Goal: Transaction & Acquisition: Purchase product/service

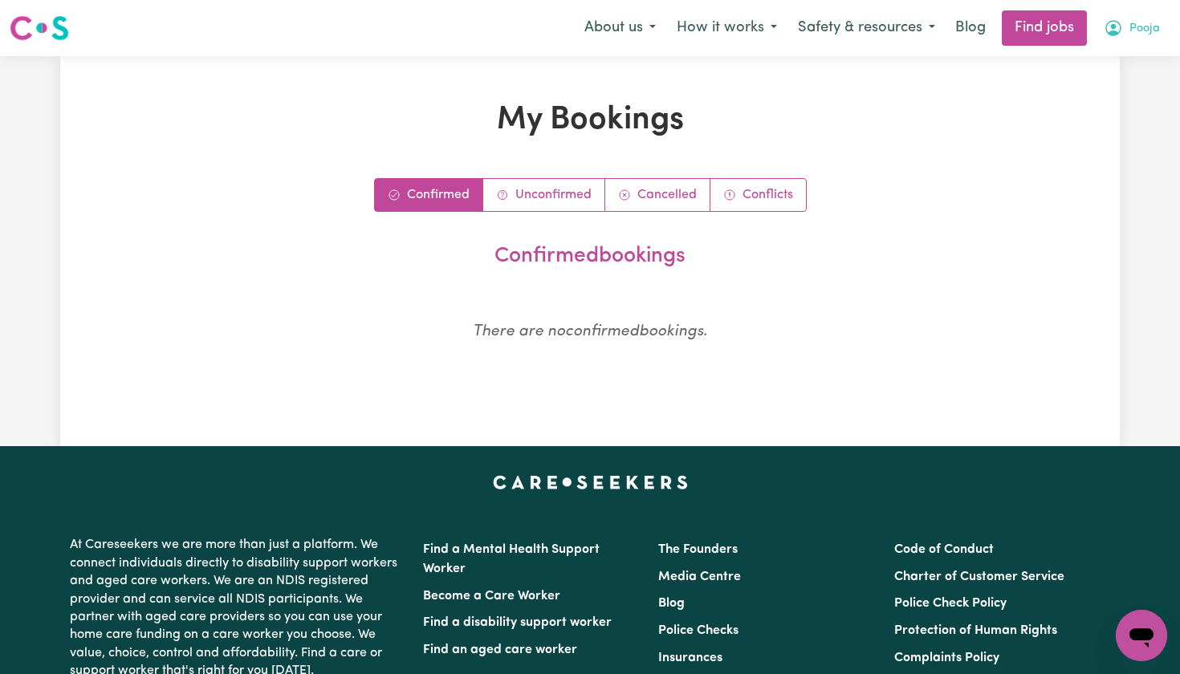
click at [1129, 24] on button "Pooja" at bounding box center [1132, 28] width 77 height 34
click at [1082, 59] on link "My Account" at bounding box center [1106, 62] width 127 height 31
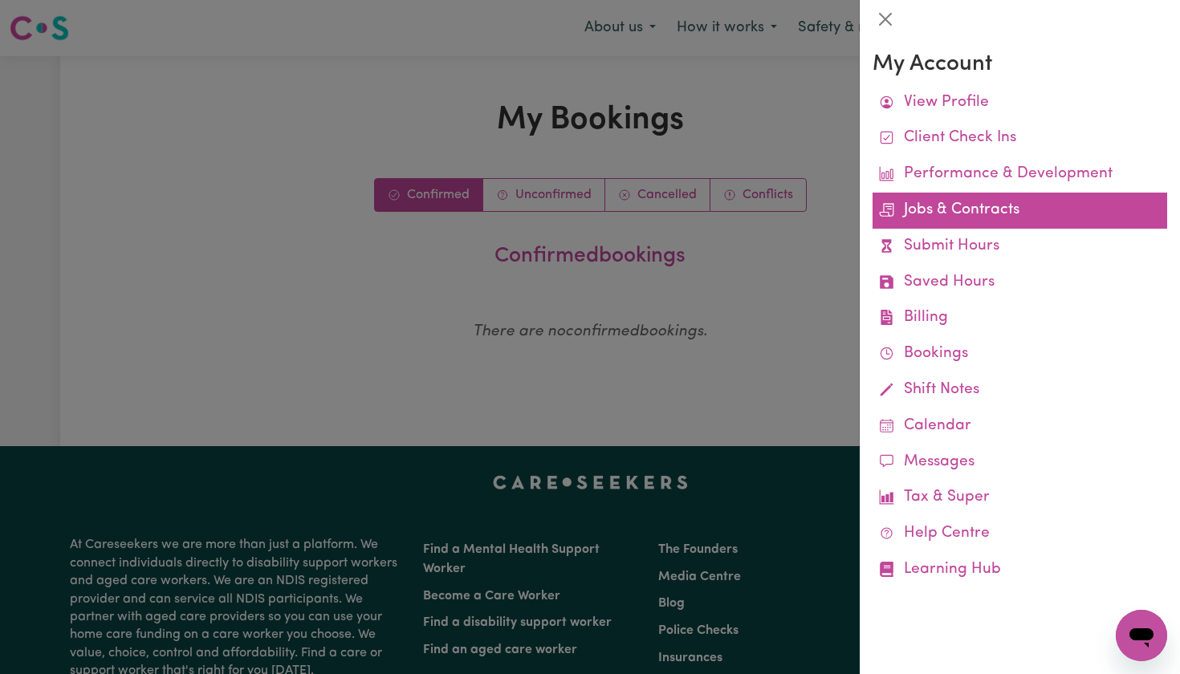
click at [962, 199] on link "Jobs & Contracts" at bounding box center [1020, 211] width 295 height 36
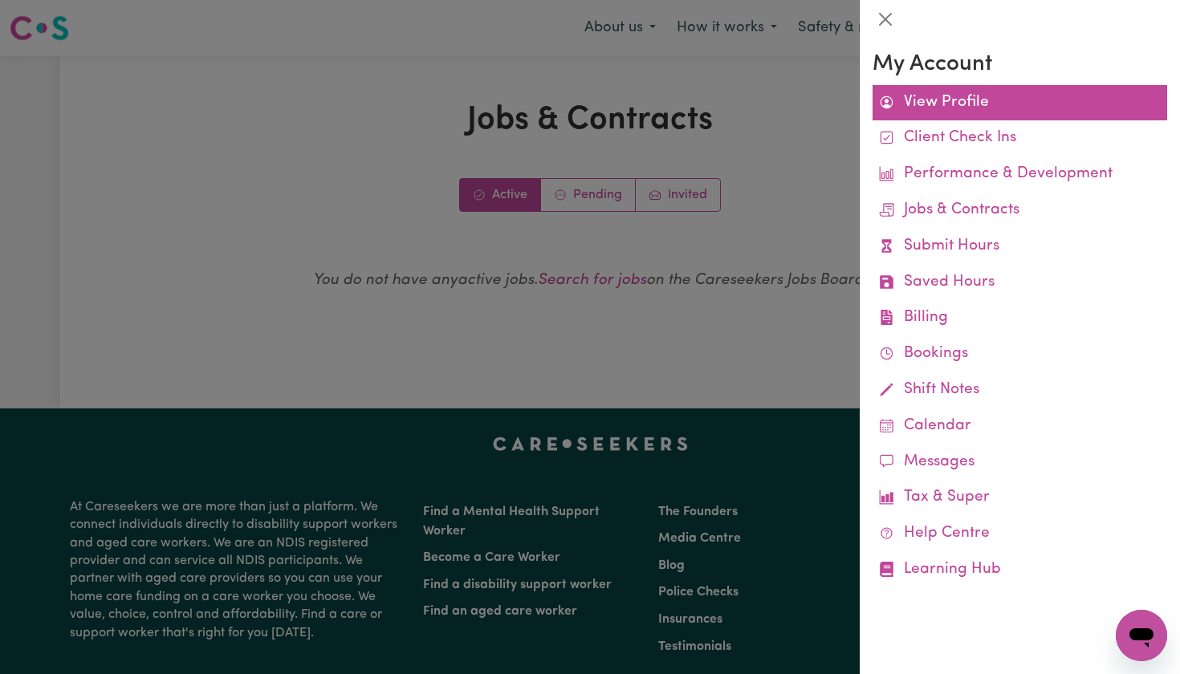
click at [947, 110] on link "View Profile" at bounding box center [1020, 103] width 295 height 36
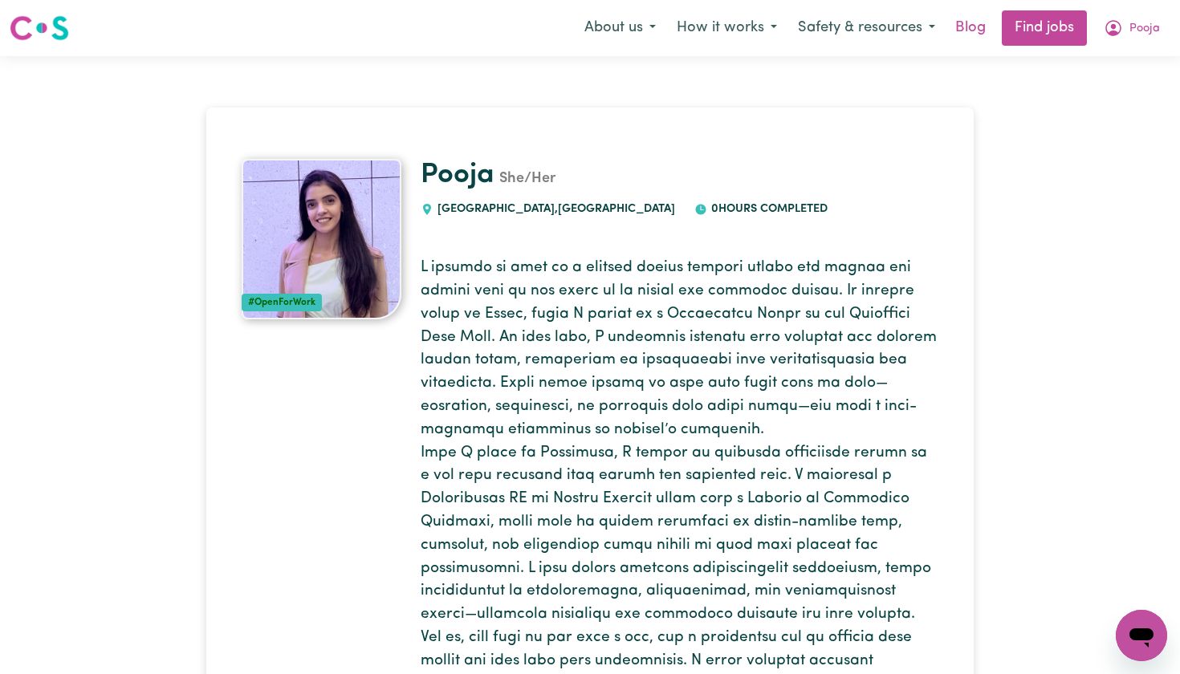
click at [976, 29] on link "Blog" at bounding box center [971, 27] width 50 height 35
click at [627, 29] on button "About us" at bounding box center [620, 28] width 92 height 34
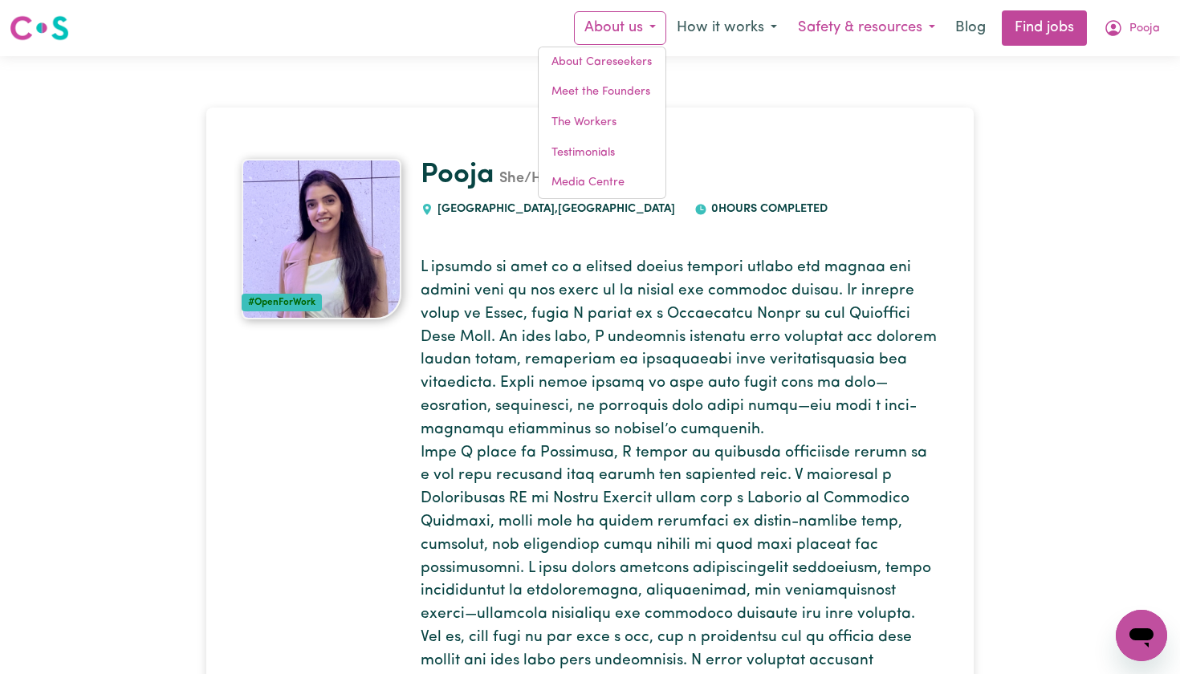
click at [834, 35] on button "Safety & resources" at bounding box center [867, 28] width 158 height 34
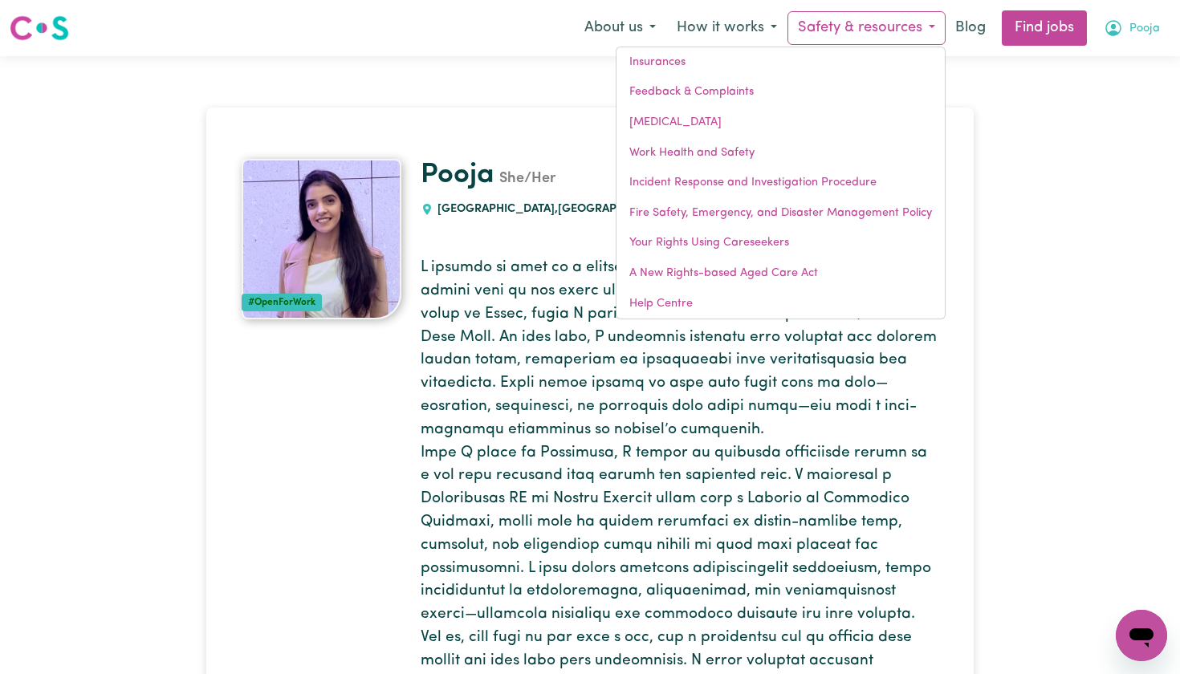
click at [1136, 31] on span "Pooja" at bounding box center [1145, 29] width 31 height 18
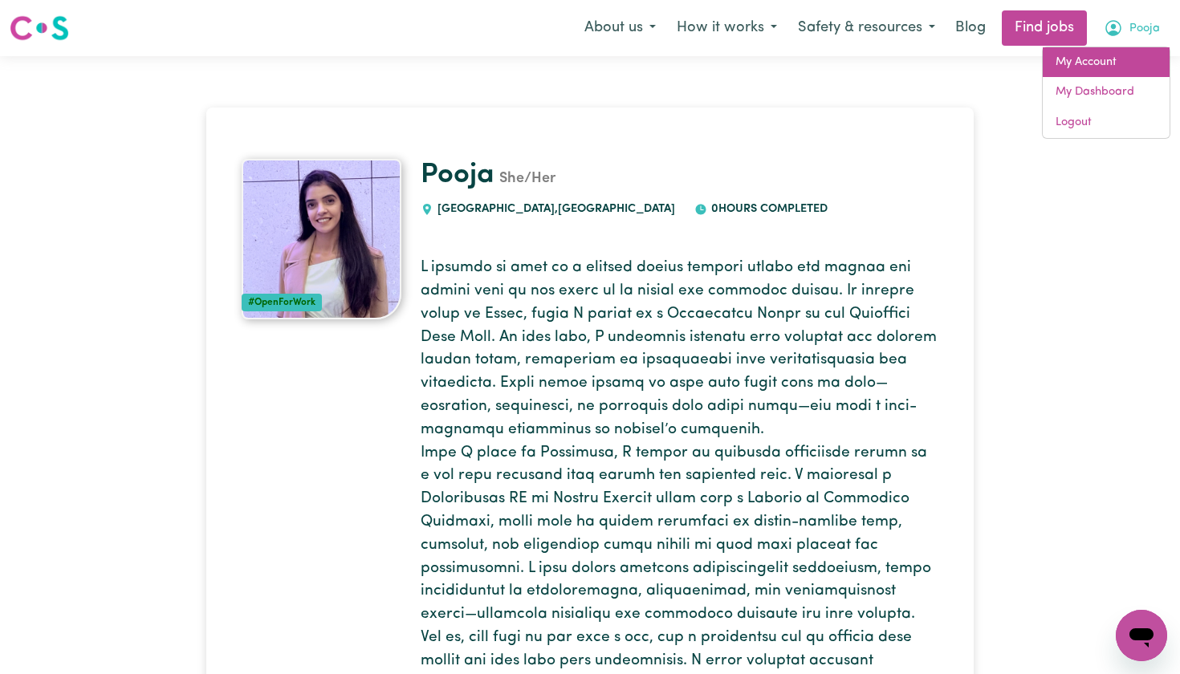
click at [1081, 59] on link "My Account" at bounding box center [1106, 62] width 127 height 31
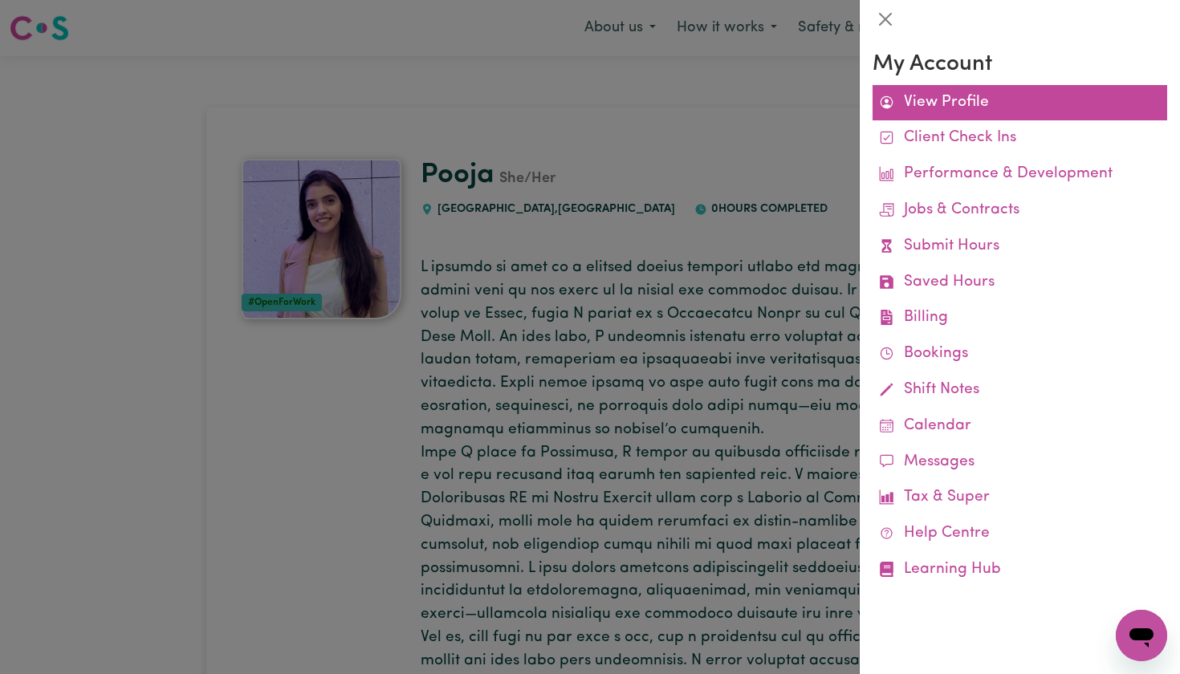
click at [949, 99] on link "View Profile" at bounding box center [1020, 103] width 295 height 36
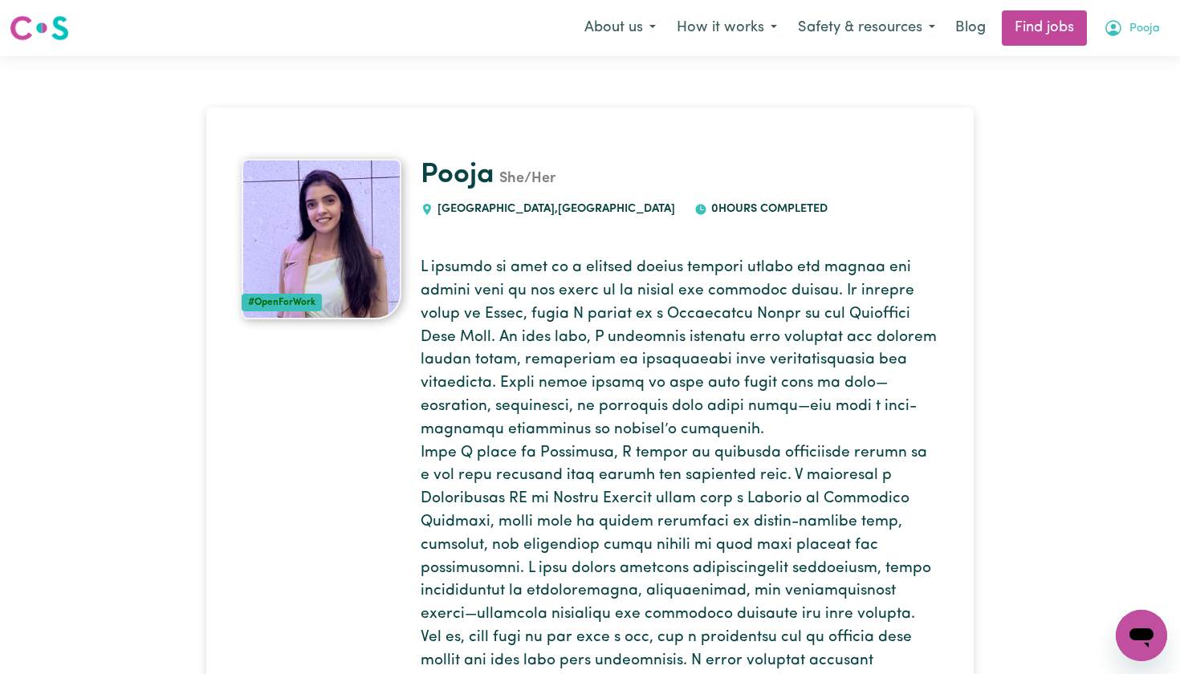
click at [1120, 28] on icon "My Account" at bounding box center [1113, 27] width 19 height 19
click at [1086, 86] on link "My Dashboard" at bounding box center [1106, 92] width 127 height 31
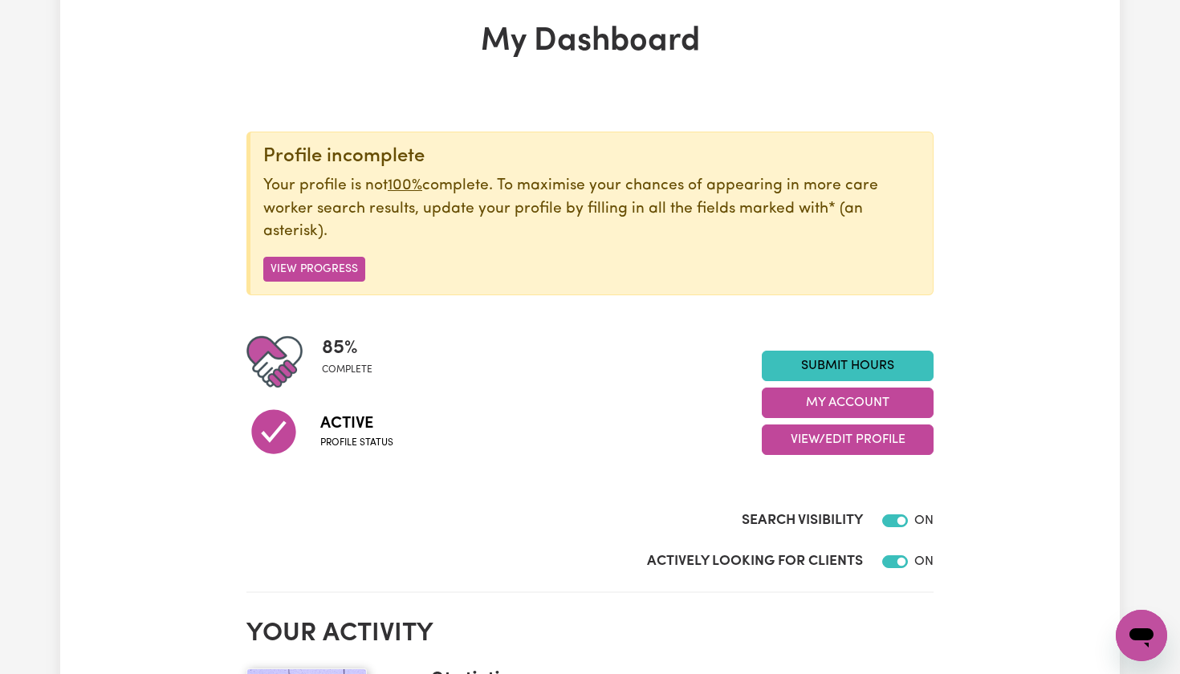
scroll to position [59, 0]
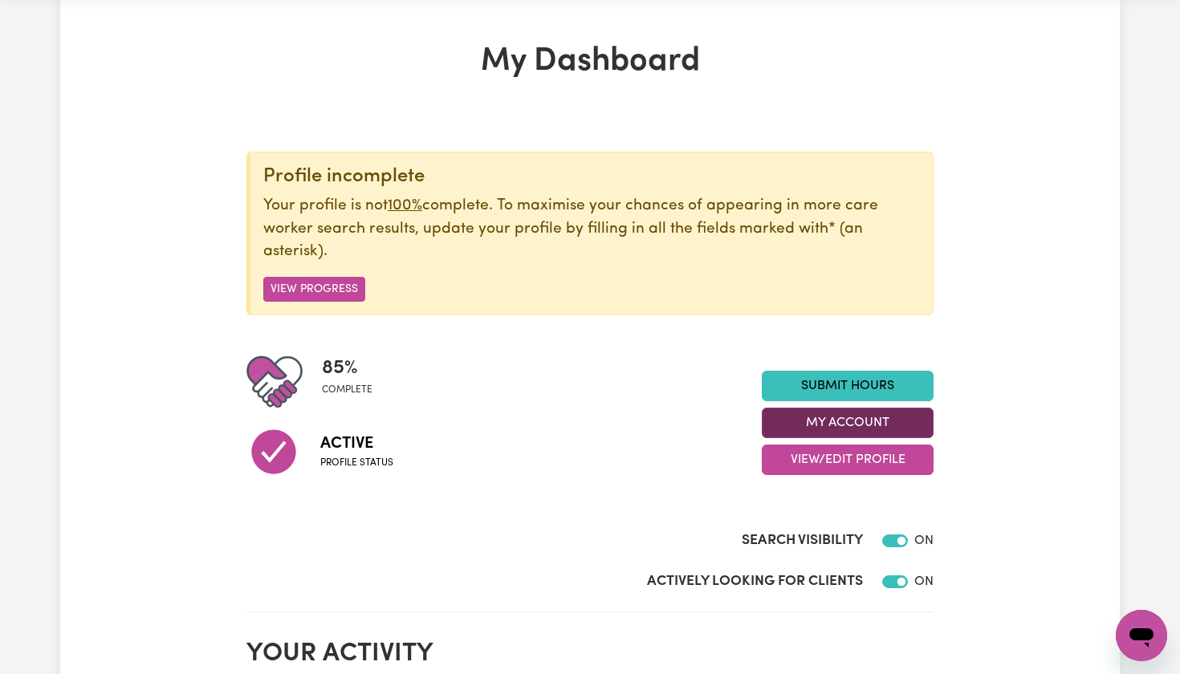
click at [812, 430] on button "My Account" at bounding box center [848, 423] width 172 height 31
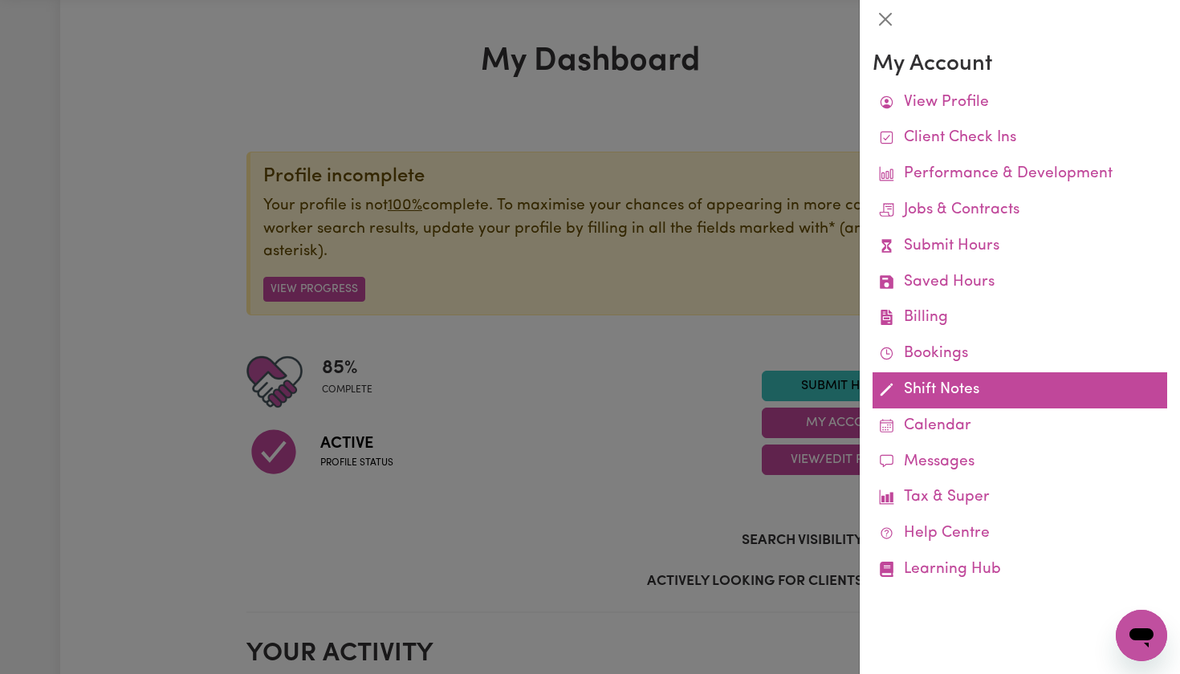
click at [933, 392] on link "Shift Notes" at bounding box center [1020, 391] width 295 height 36
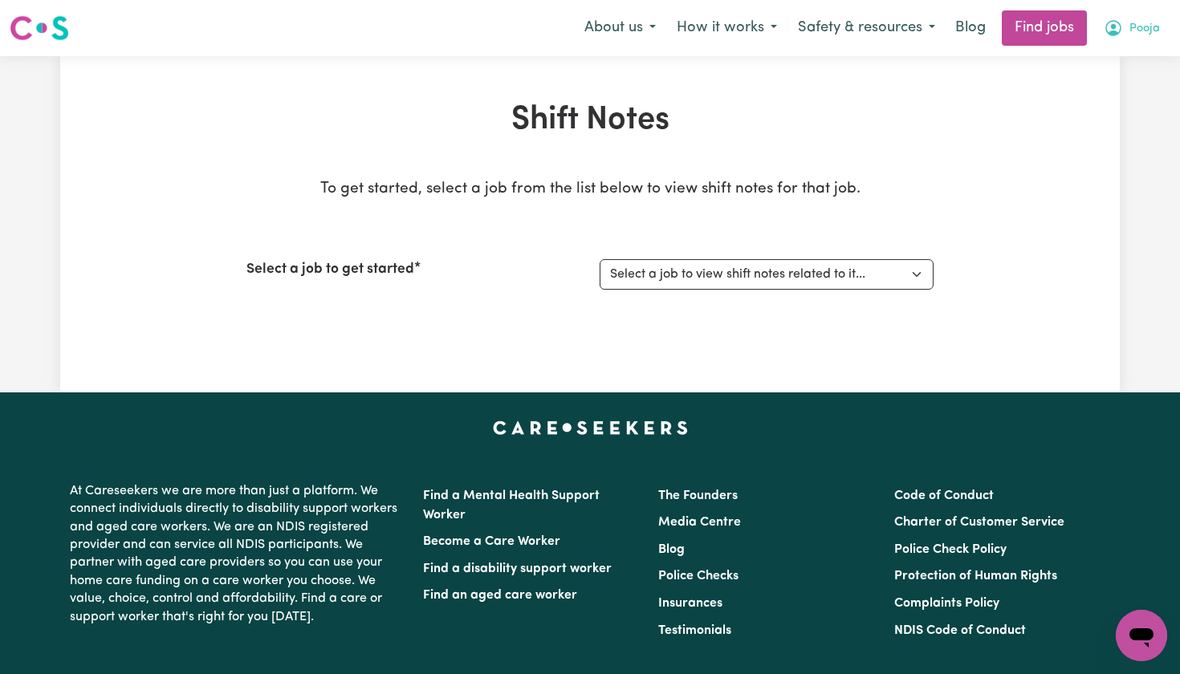
click at [1119, 25] on icon "My Account" at bounding box center [1113, 27] width 19 height 19
click at [1098, 63] on link "My Account" at bounding box center [1106, 62] width 127 height 31
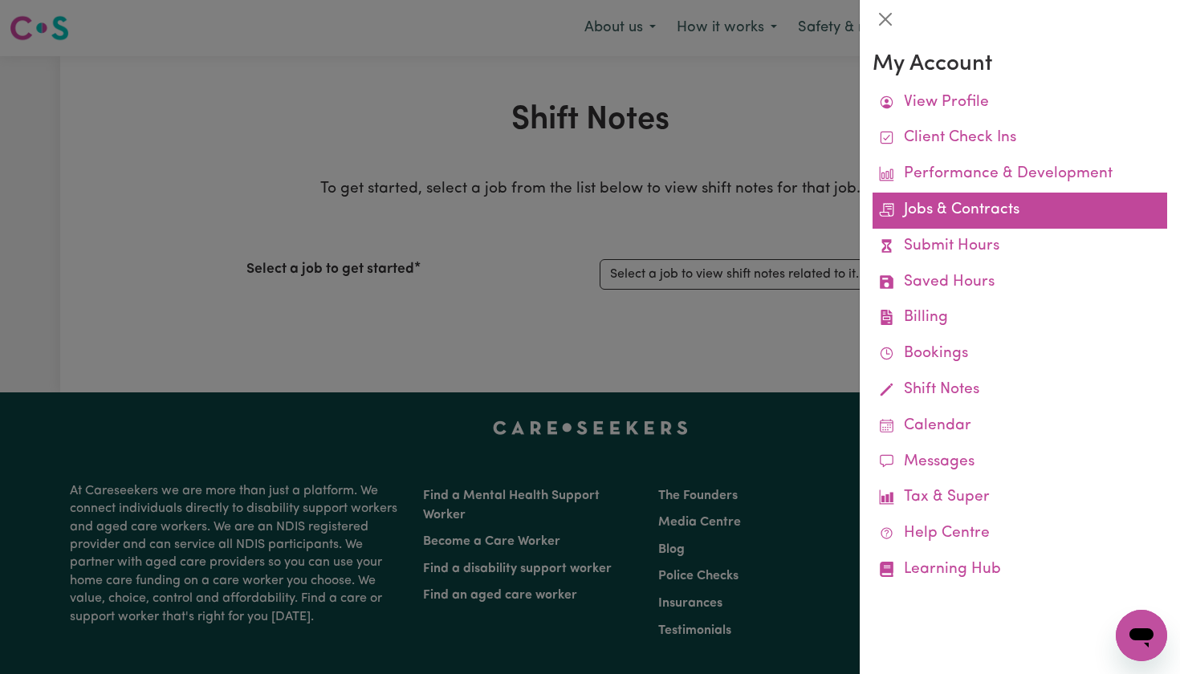
click at [964, 213] on link "Jobs & Contracts" at bounding box center [1020, 211] width 295 height 36
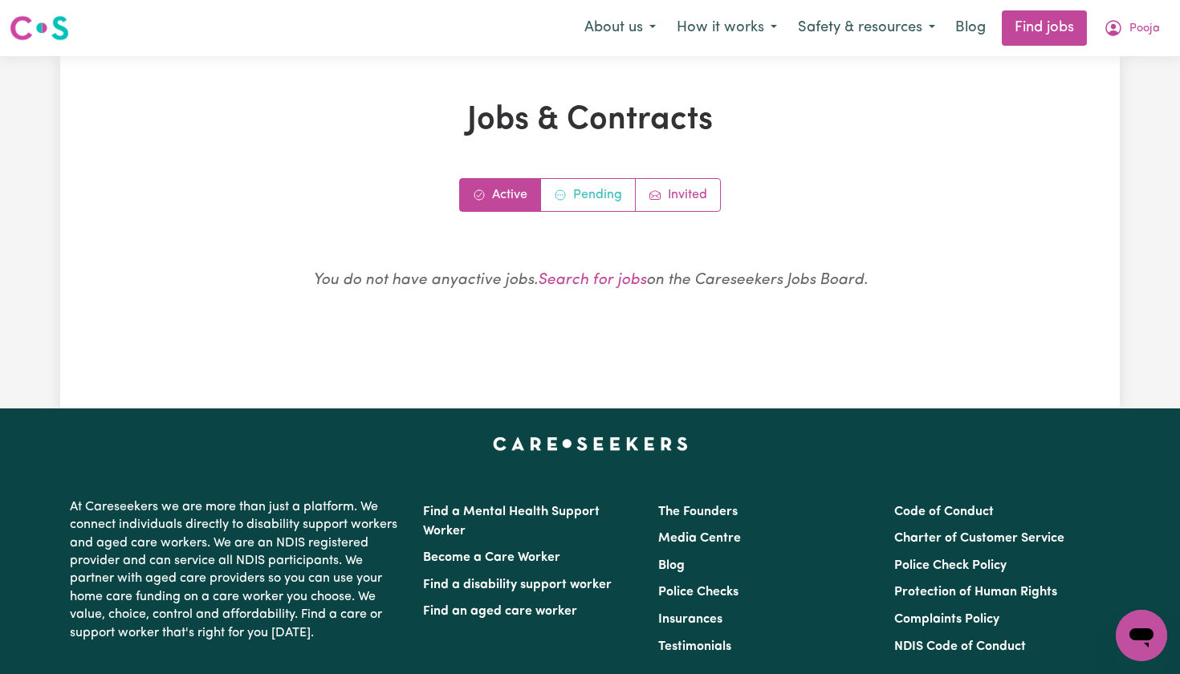
click at [606, 202] on link "Pending" at bounding box center [588, 195] width 95 height 32
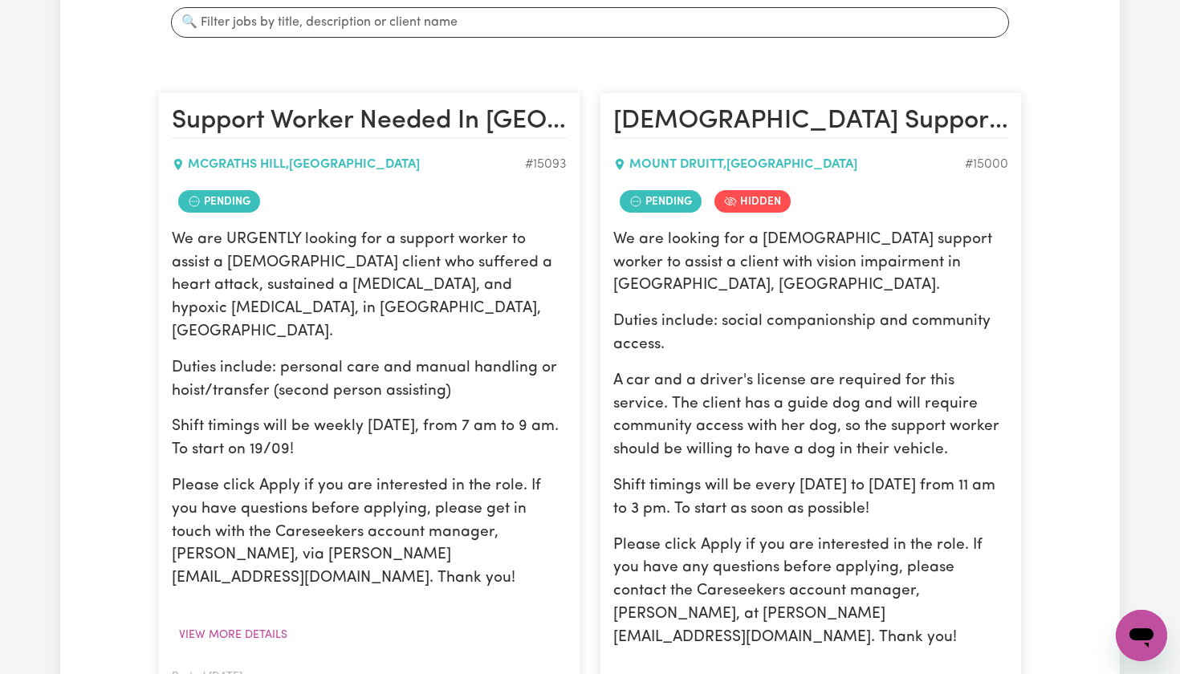
scroll to position [320, 0]
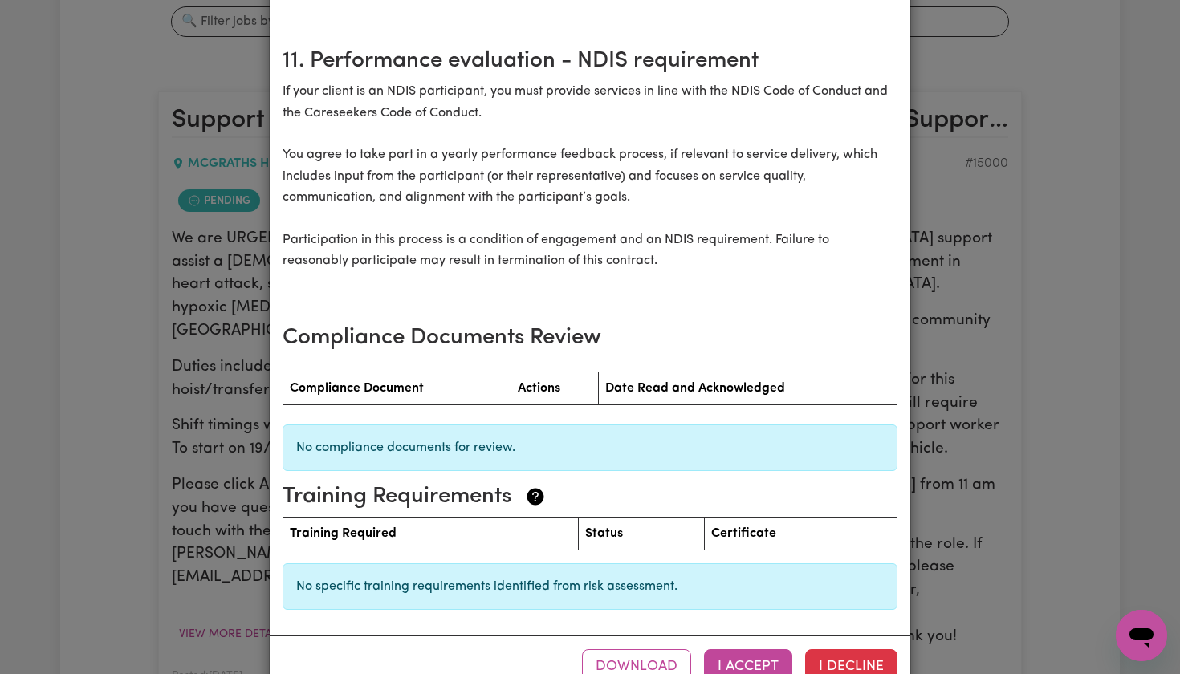
scroll to position [2077, 0]
click at [741, 650] on button "I Accept" at bounding box center [748, 667] width 88 height 35
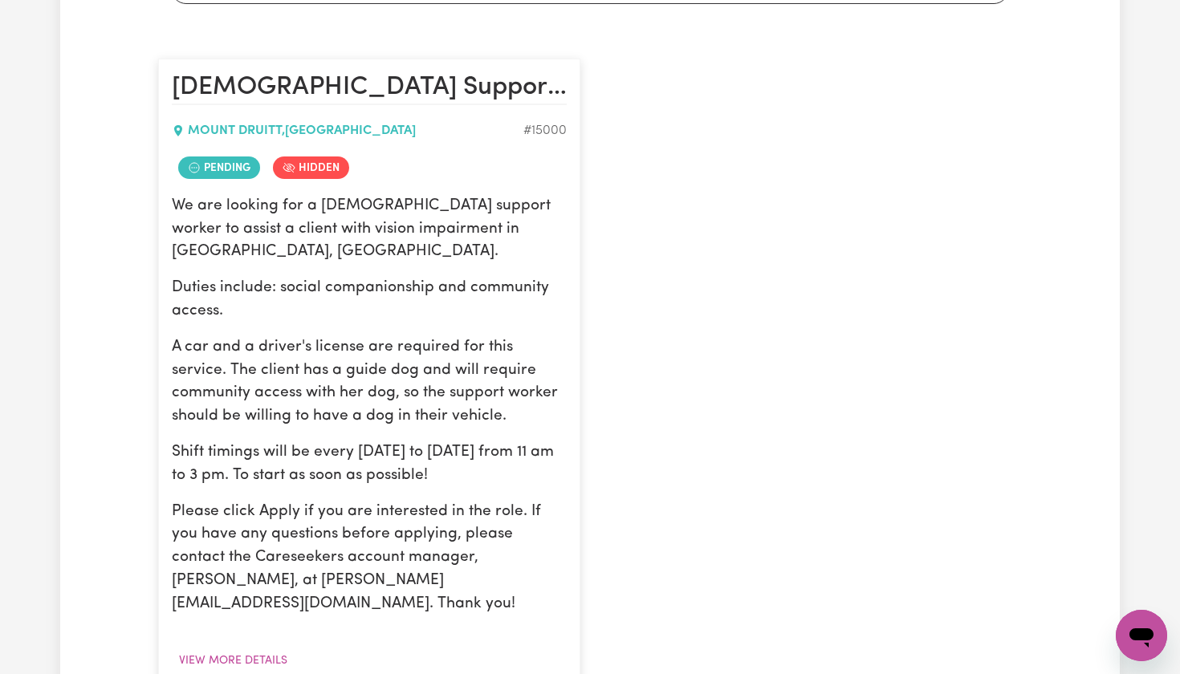
scroll to position [374, 0]
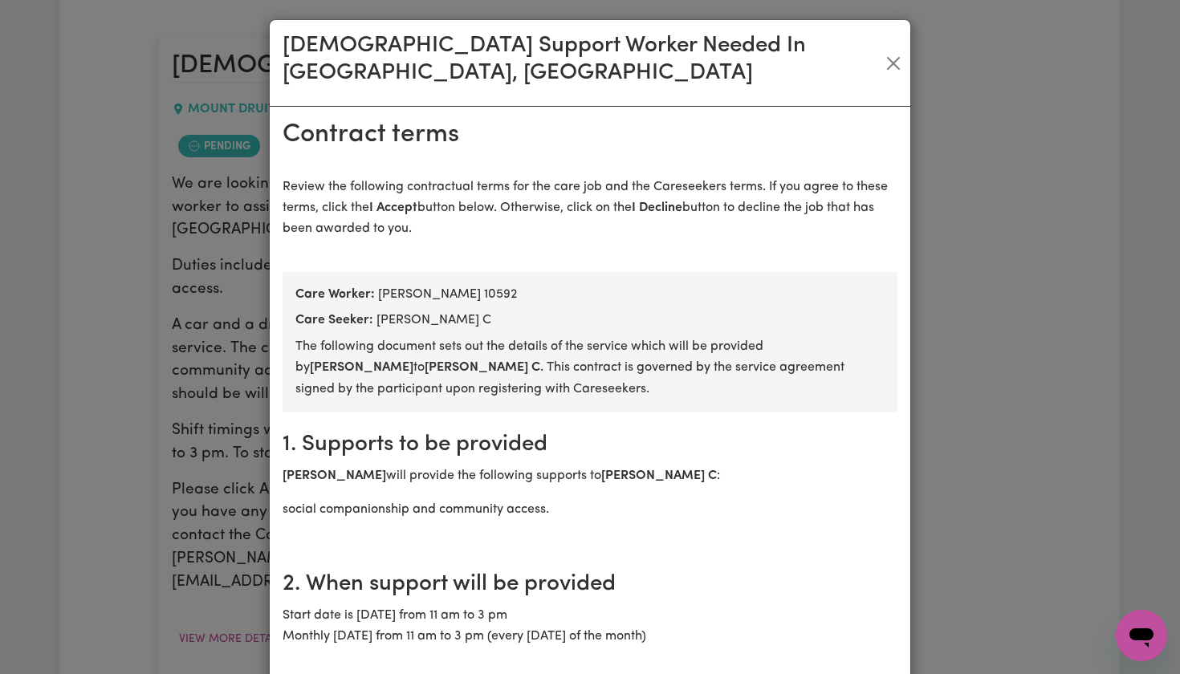
scroll to position [0, 0]
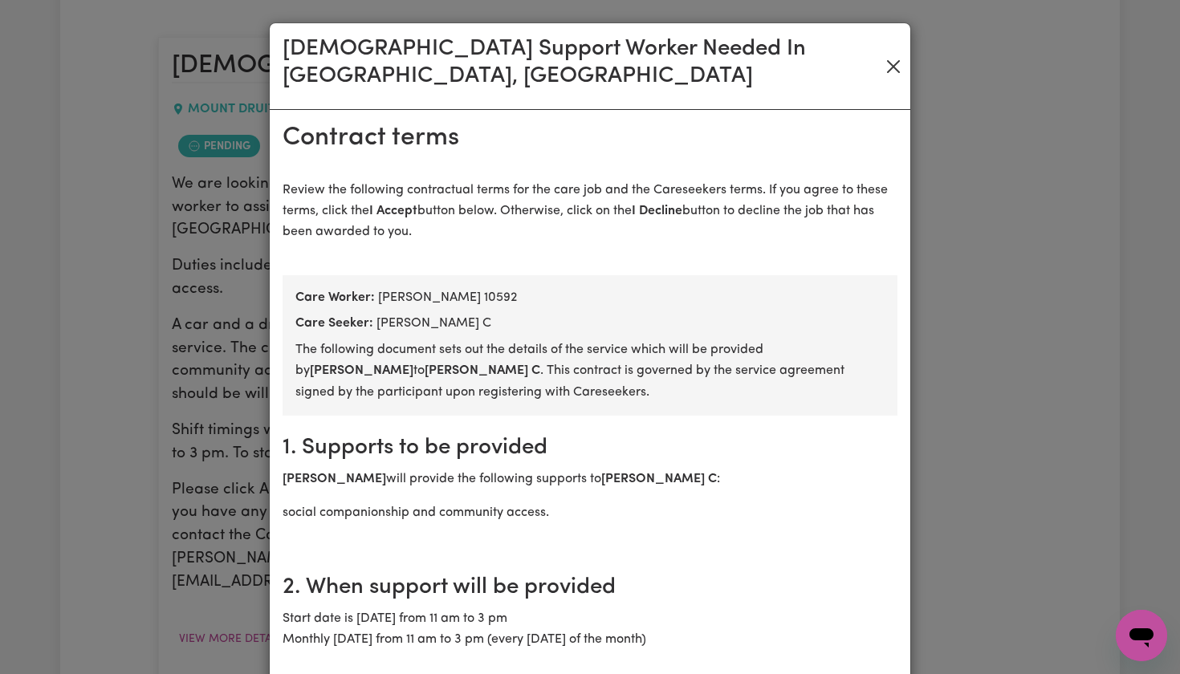
click at [891, 54] on button "Close" at bounding box center [893, 67] width 21 height 26
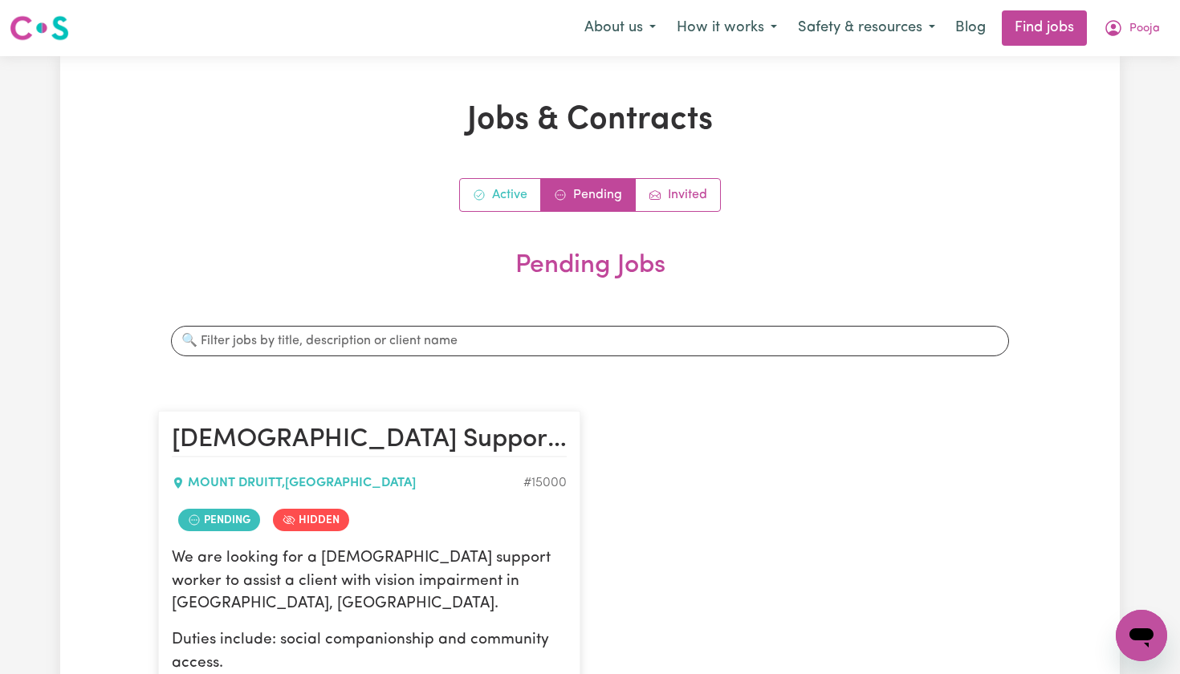
click at [524, 196] on link "Active" at bounding box center [500, 195] width 81 height 32
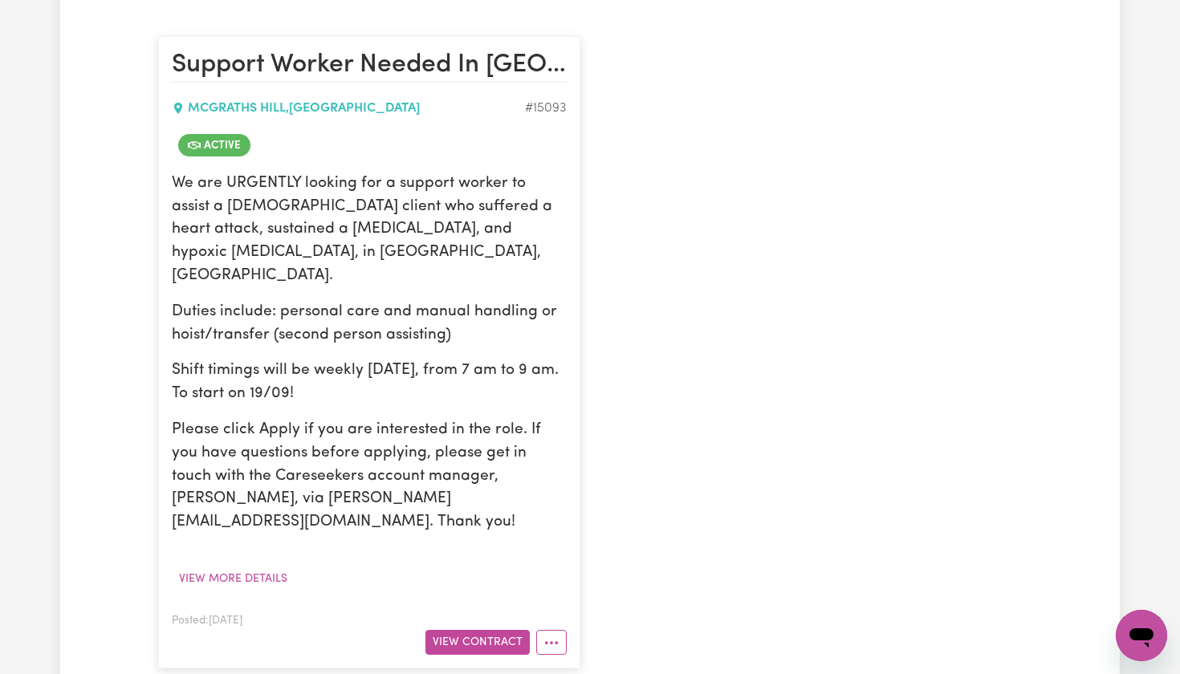
scroll to position [412, 0]
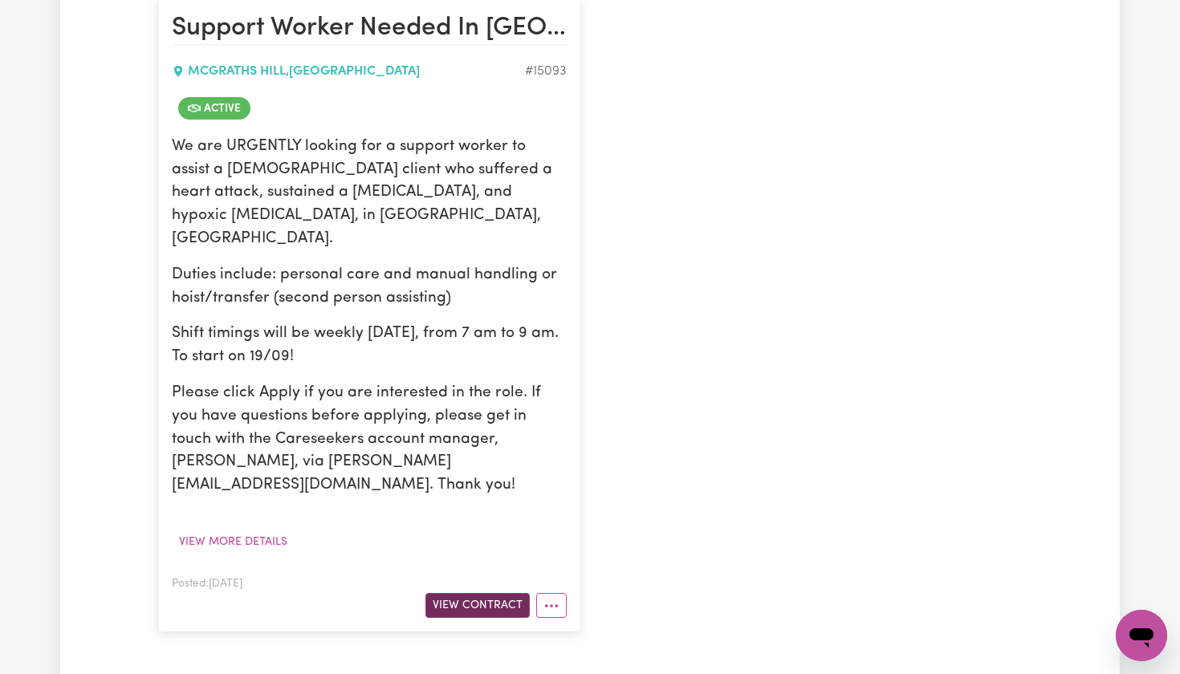
click at [484, 593] on button "View Contract" at bounding box center [478, 605] width 104 height 25
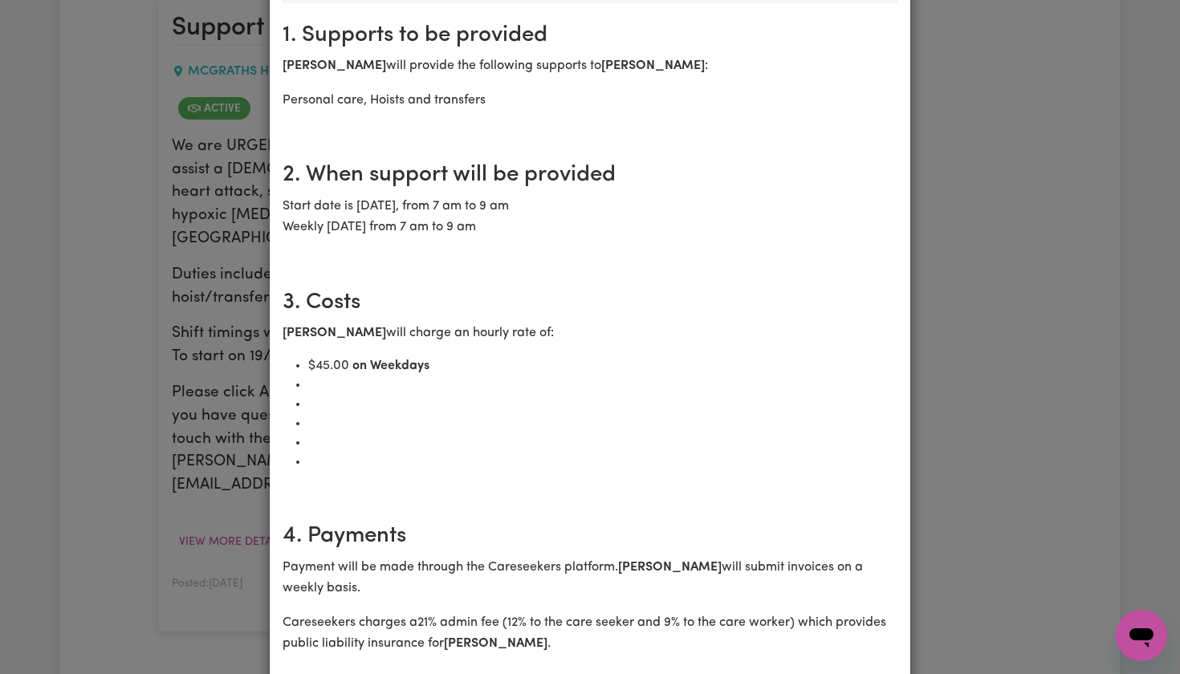
scroll to position [338, 0]
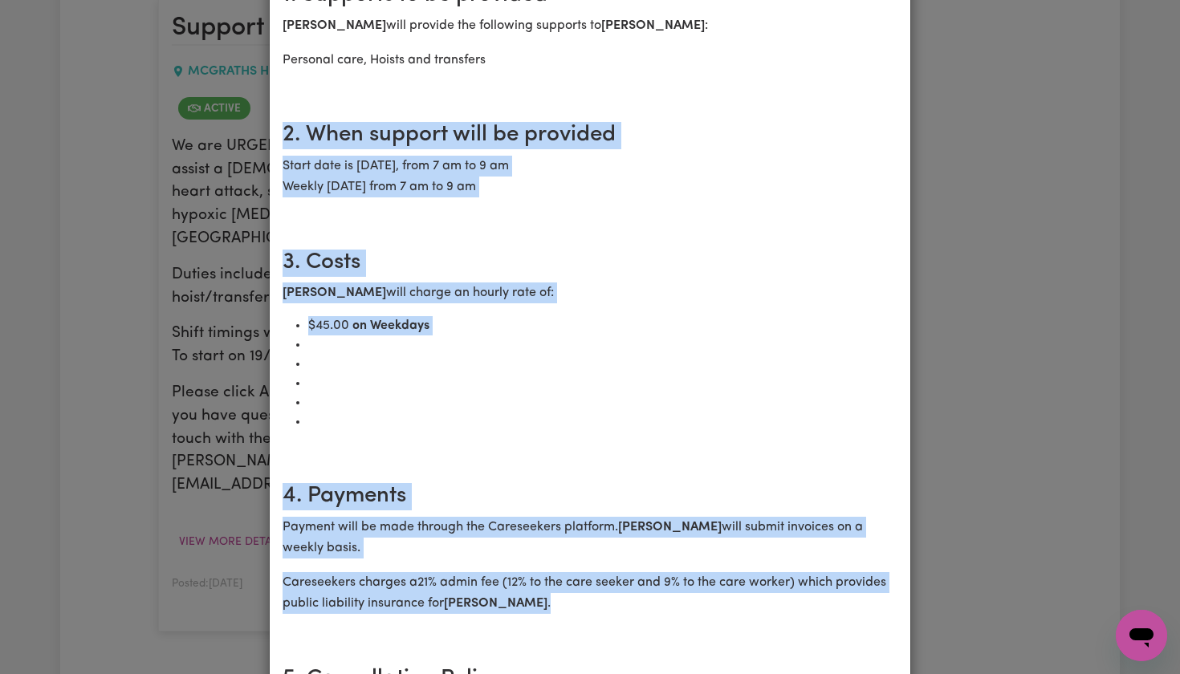
drag, startPoint x: 286, startPoint y: 100, endPoint x: 545, endPoint y: 583, distance: 548.6
copy article "2. When support will be provided Start date is Friday, 19 September 2025, from …"
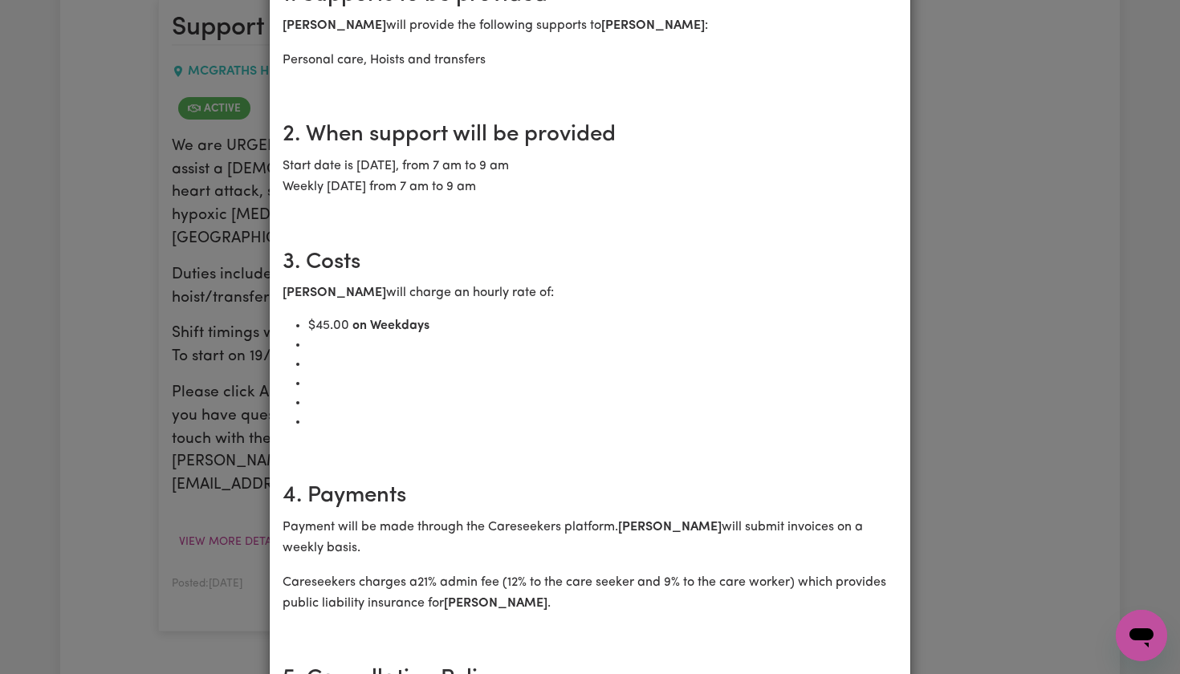
click at [136, 2] on div "Support Worker Needed In McGraths Hill, NSW Contract terms Care Worker: Pooja K…" at bounding box center [590, 337] width 1180 height 674
click at [214, 242] on div "Support Worker Needed In McGraths Hill, NSW Contract terms Care Worker: Pooja K…" at bounding box center [590, 337] width 1180 height 674
click at [1070, 308] on div "Support Worker Needed In McGraths Hill, NSW Contract terms Care Worker: Pooja K…" at bounding box center [590, 337] width 1180 height 674
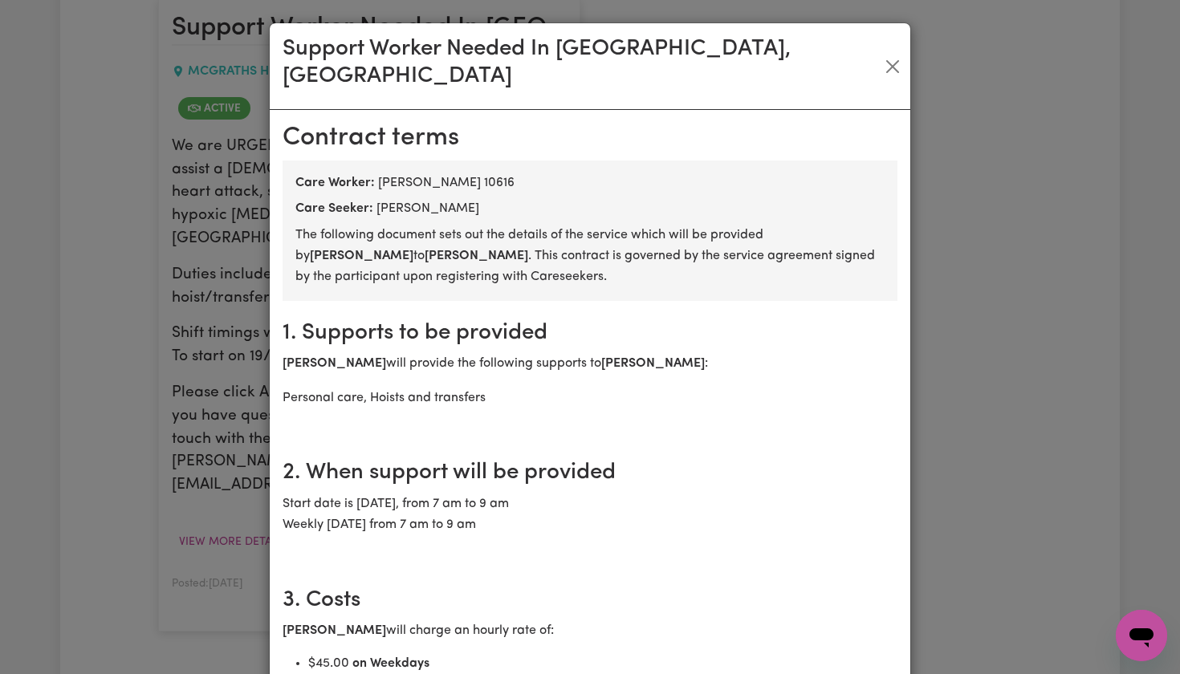
scroll to position [0, 0]
click at [898, 54] on button "Close" at bounding box center [892, 67] width 23 height 26
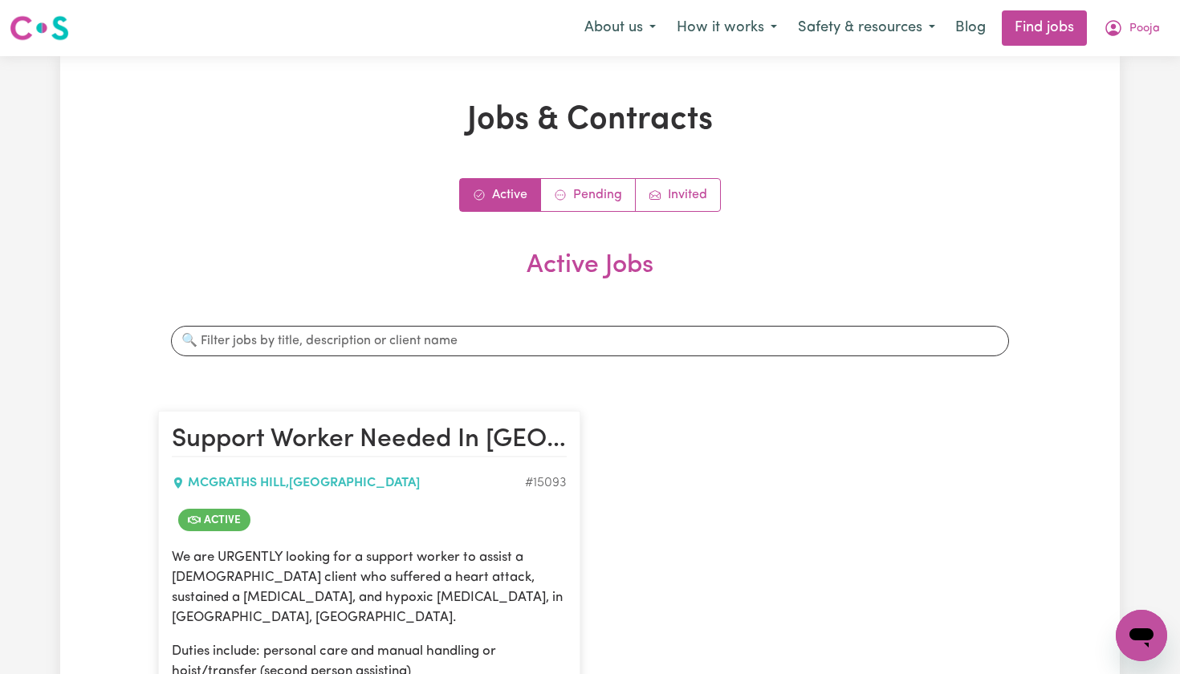
click at [56, 30] on img at bounding box center [39, 28] width 59 height 29
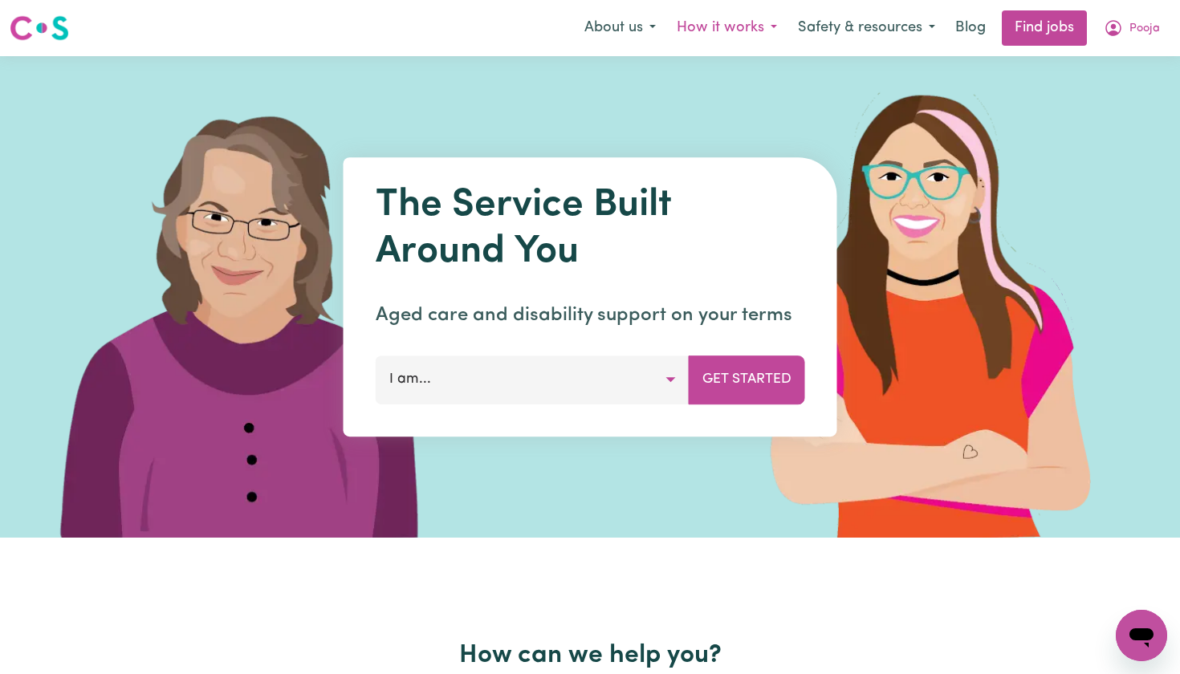
click at [731, 35] on button "How it works" at bounding box center [726, 28] width 121 height 34
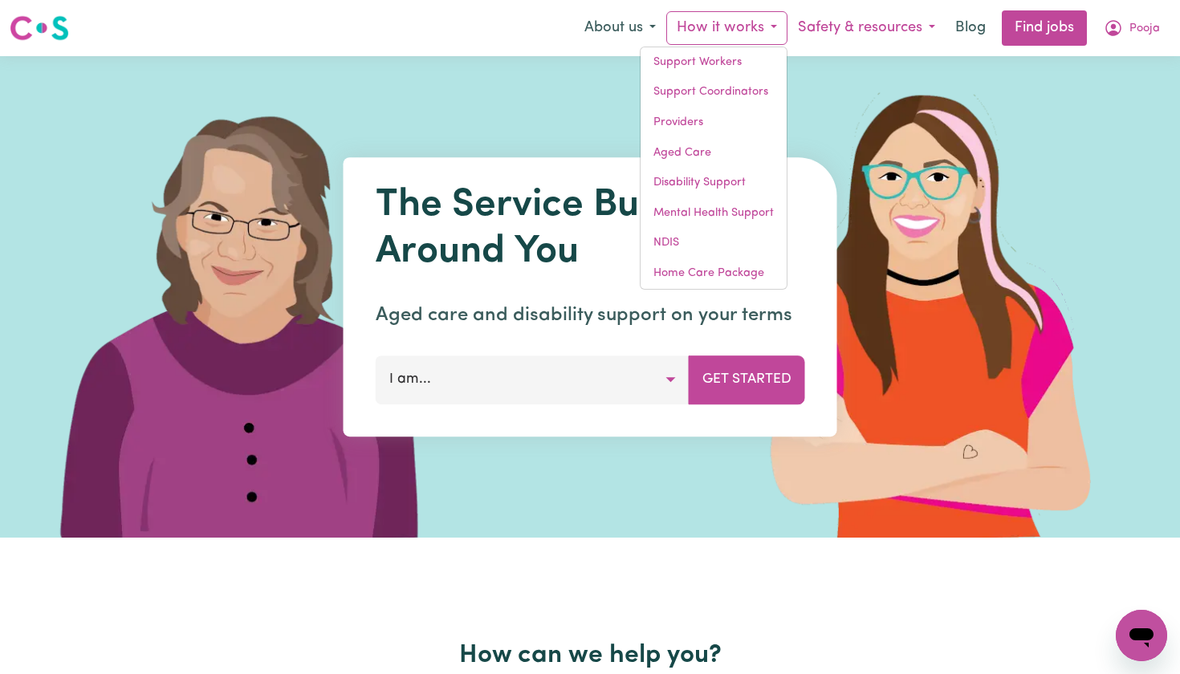
click at [805, 31] on button "Safety & resources" at bounding box center [867, 28] width 158 height 34
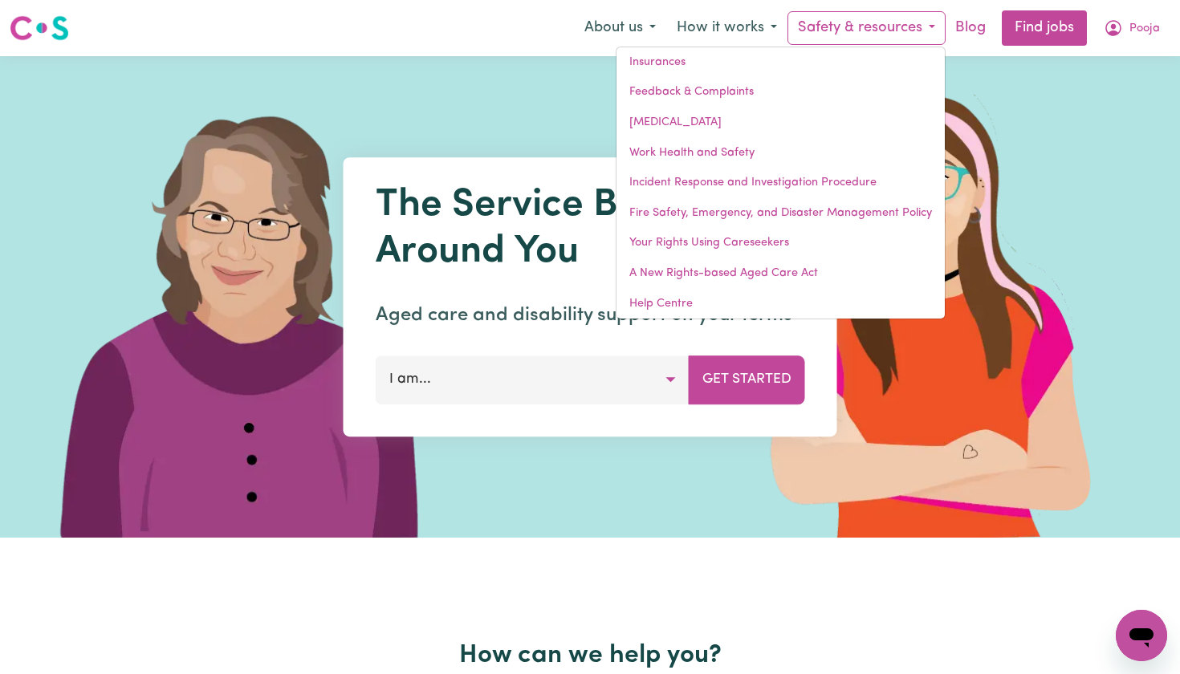
click at [983, 32] on link "Blog" at bounding box center [971, 27] width 50 height 35
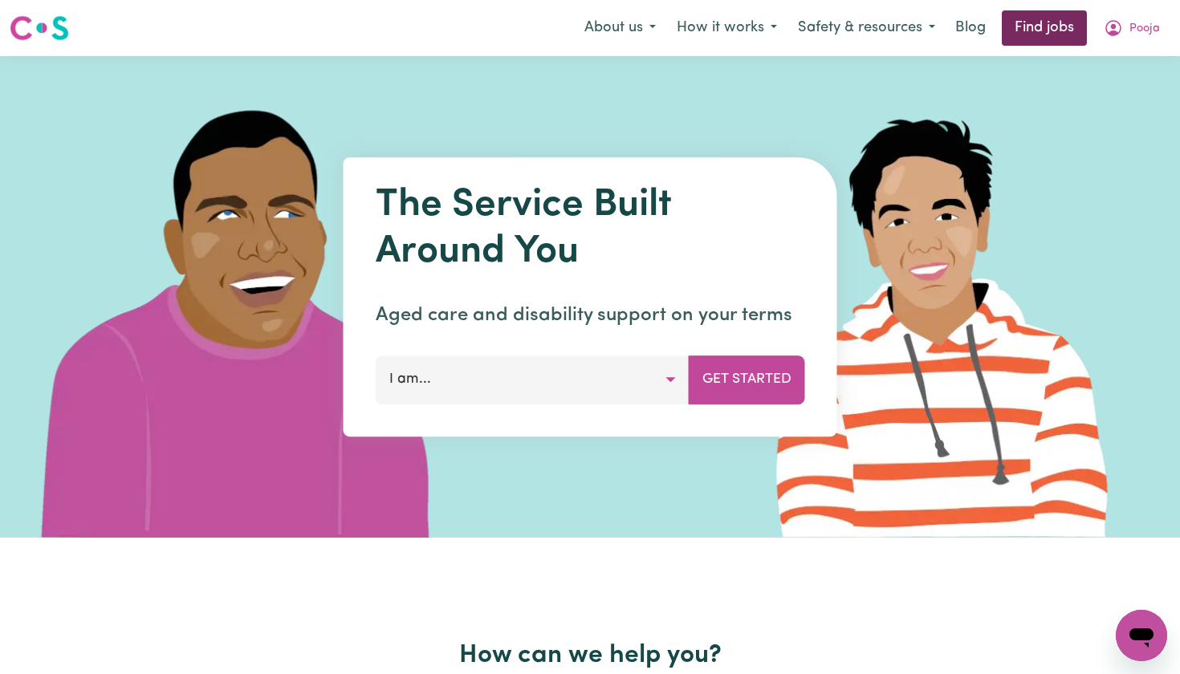
click at [1038, 26] on link "Find jobs" at bounding box center [1044, 27] width 85 height 35
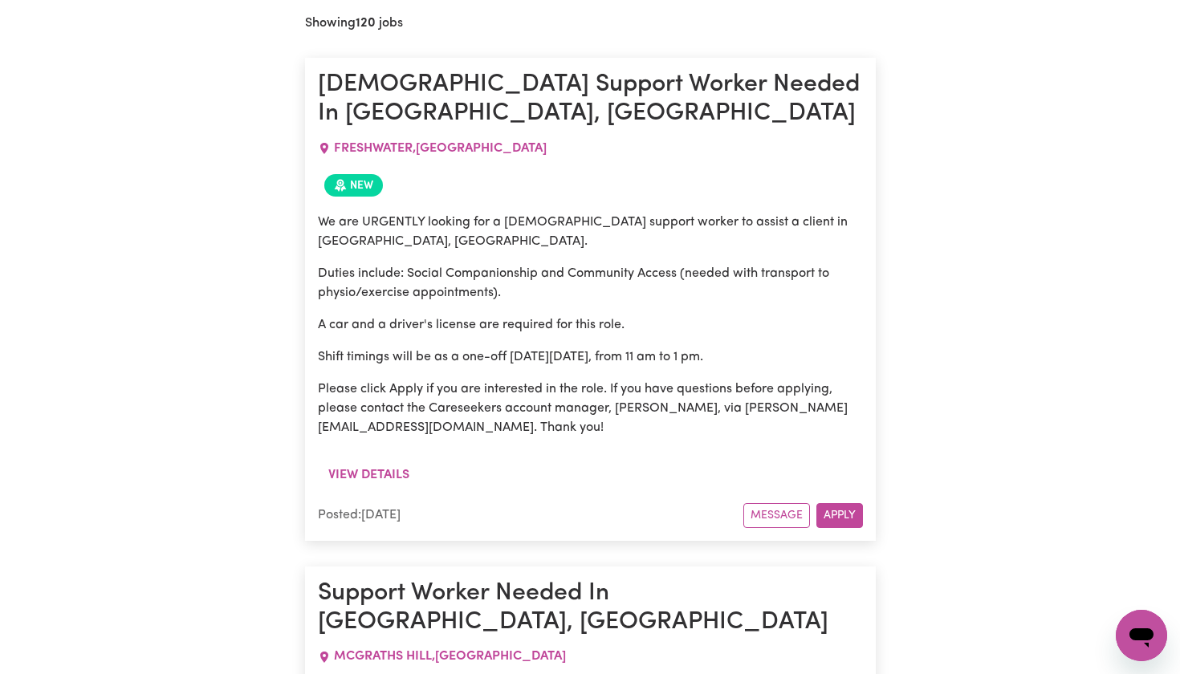
scroll to position [705, 0]
click at [371, 459] on button "View details" at bounding box center [369, 474] width 102 height 31
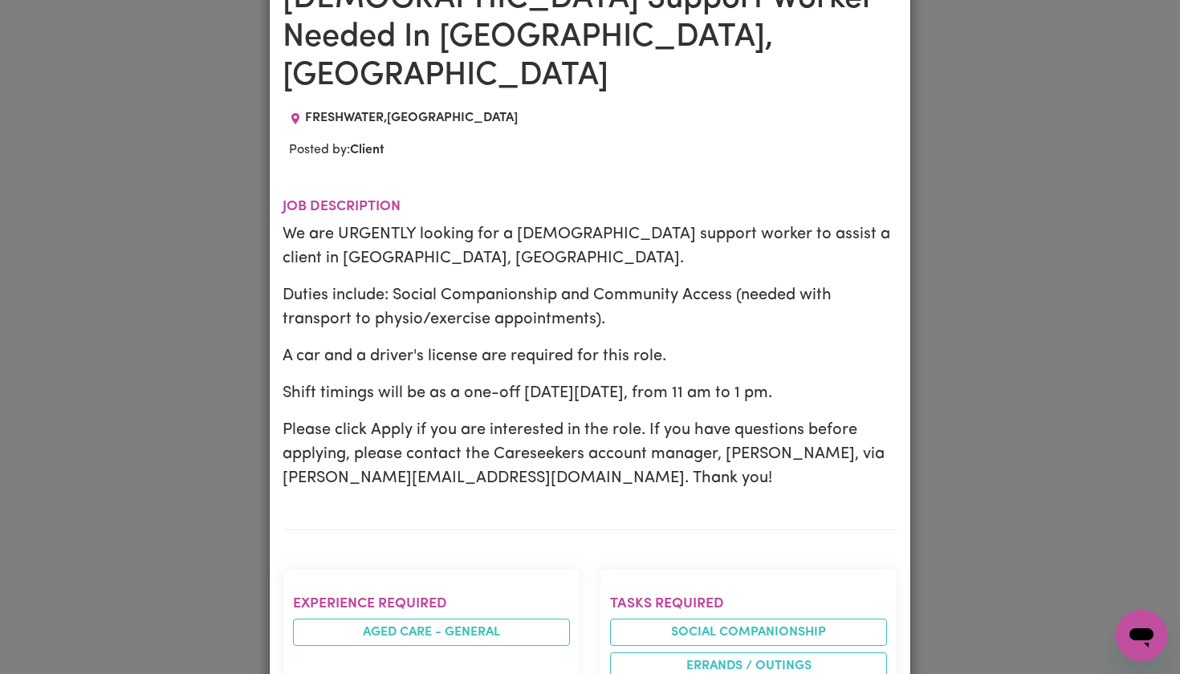
scroll to position [0, 0]
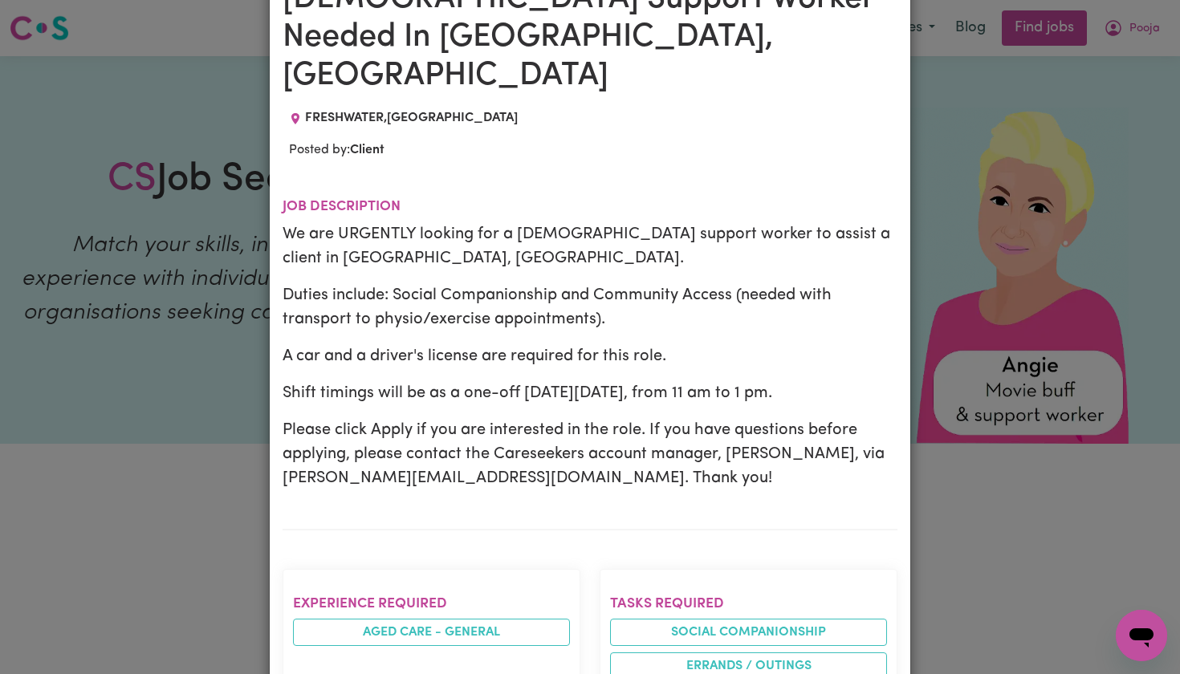
click at [207, 169] on div "Job Details Female Support Worker Needed In Freshwater, NSW FRESHWATER , New So…" at bounding box center [590, 337] width 1180 height 674
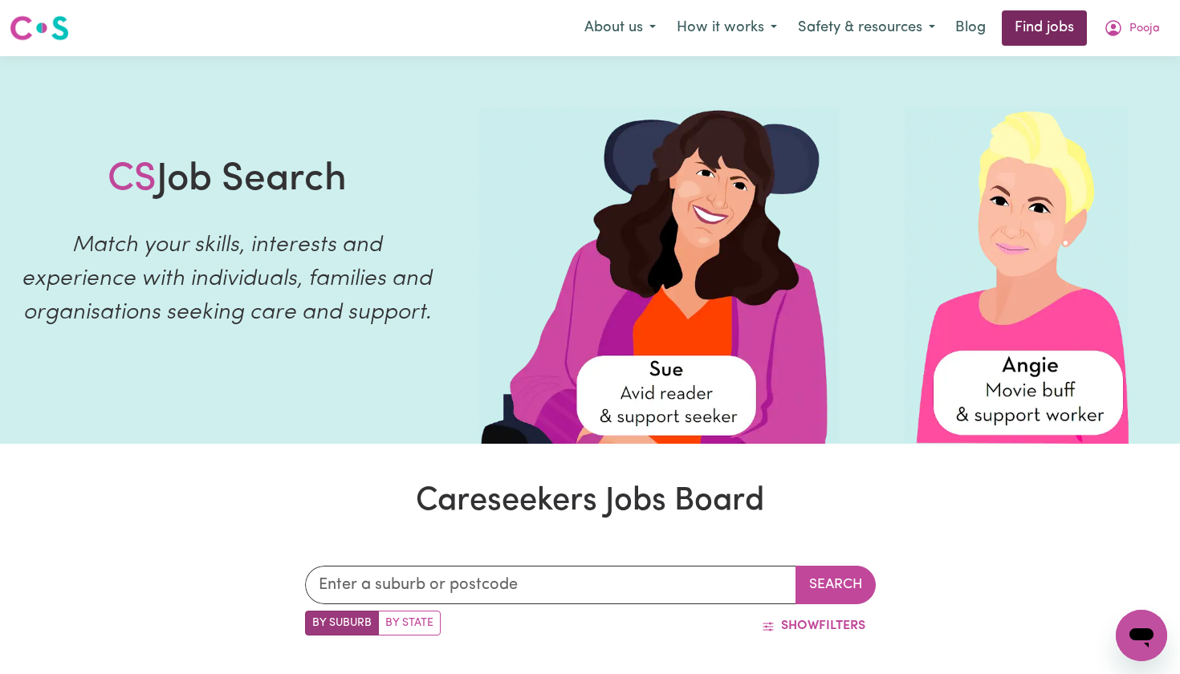
click at [1042, 23] on link "Find jobs" at bounding box center [1044, 27] width 85 height 35
click at [1034, 37] on link "Find jobs" at bounding box center [1044, 27] width 85 height 35
click at [1033, 26] on link "Find jobs" at bounding box center [1044, 27] width 85 height 35
click at [1045, 31] on link "Find jobs" at bounding box center [1044, 27] width 85 height 35
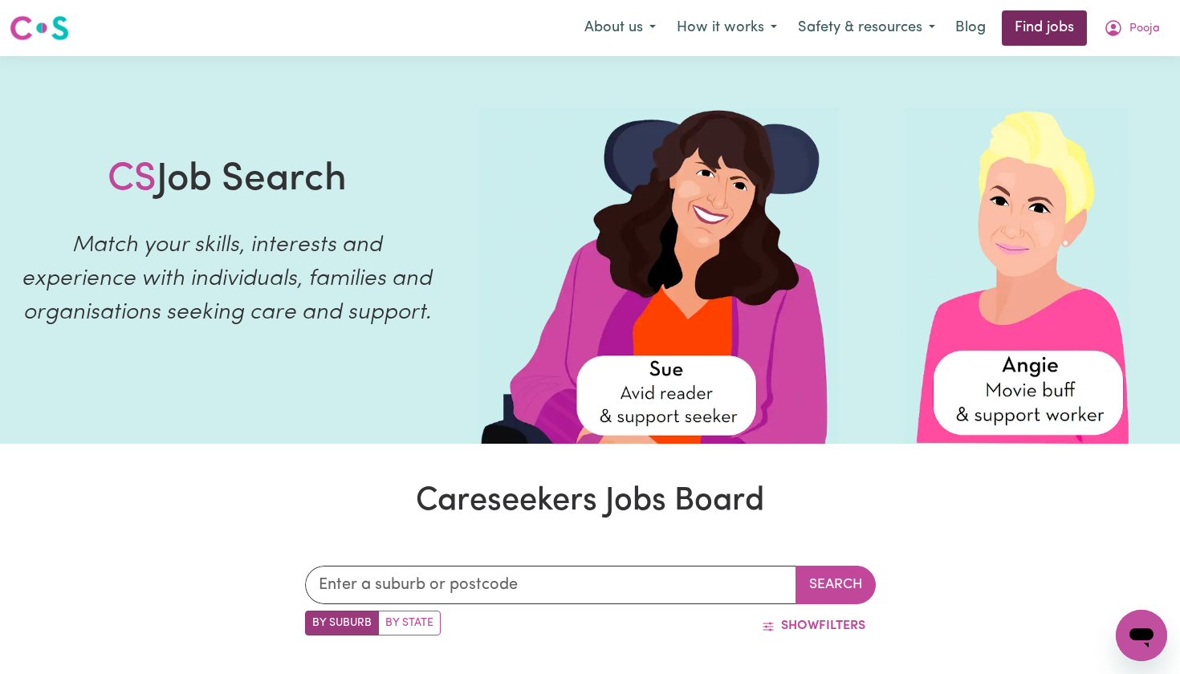
click at [1045, 31] on link "Find jobs" at bounding box center [1044, 27] width 85 height 35
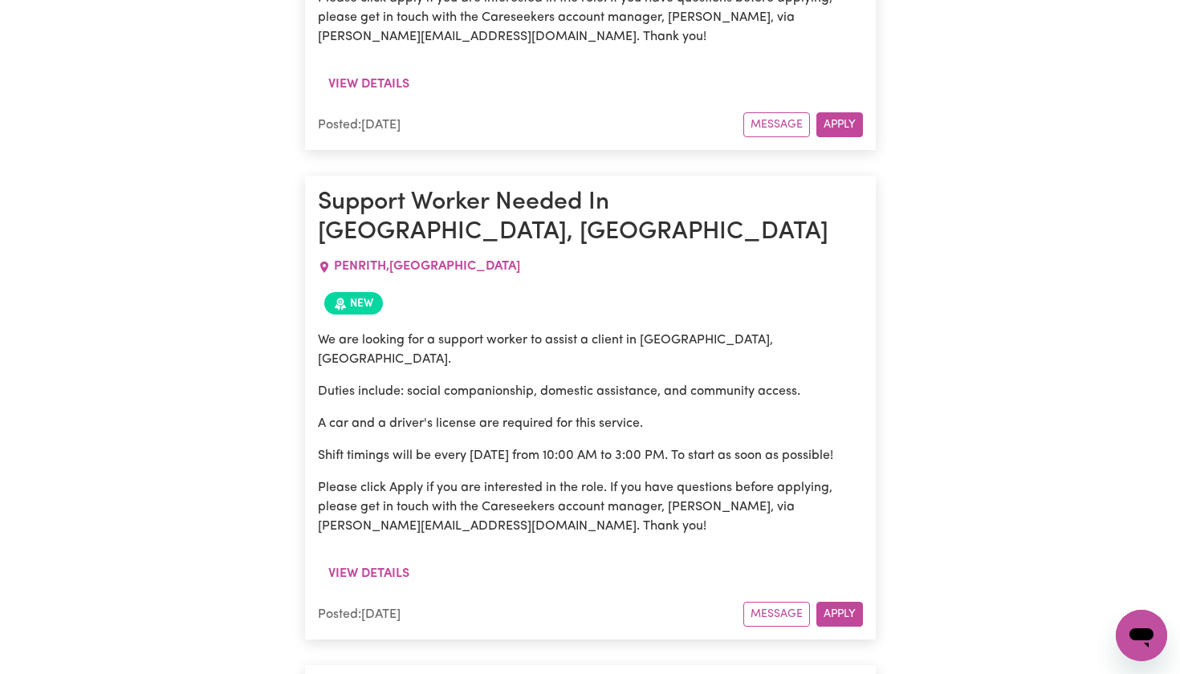
scroll to position [3191, 0]
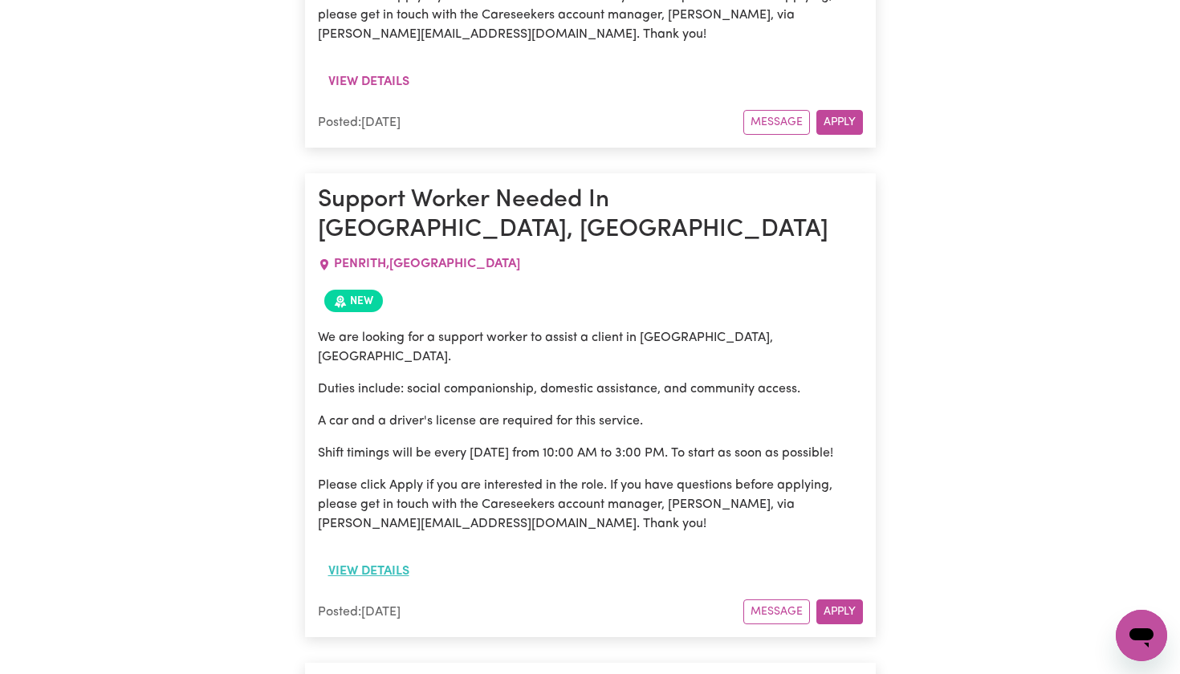
click at [388, 556] on button "View details" at bounding box center [369, 571] width 102 height 31
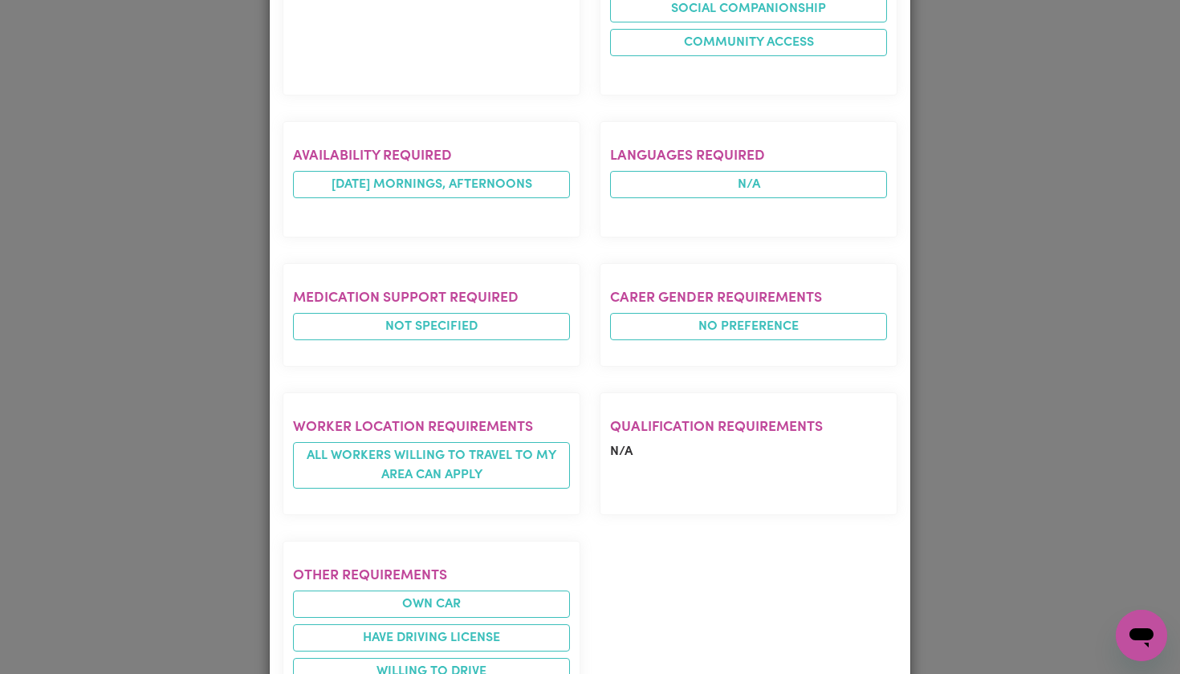
scroll to position [820, 0]
click at [983, 451] on div "Job Details Support Worker Needed In [GEOGRAPHIC_DATA], [GEOGRAPHIC_DATA] [GEOG…" at bounding box center [590, 337] width 1180 height 674
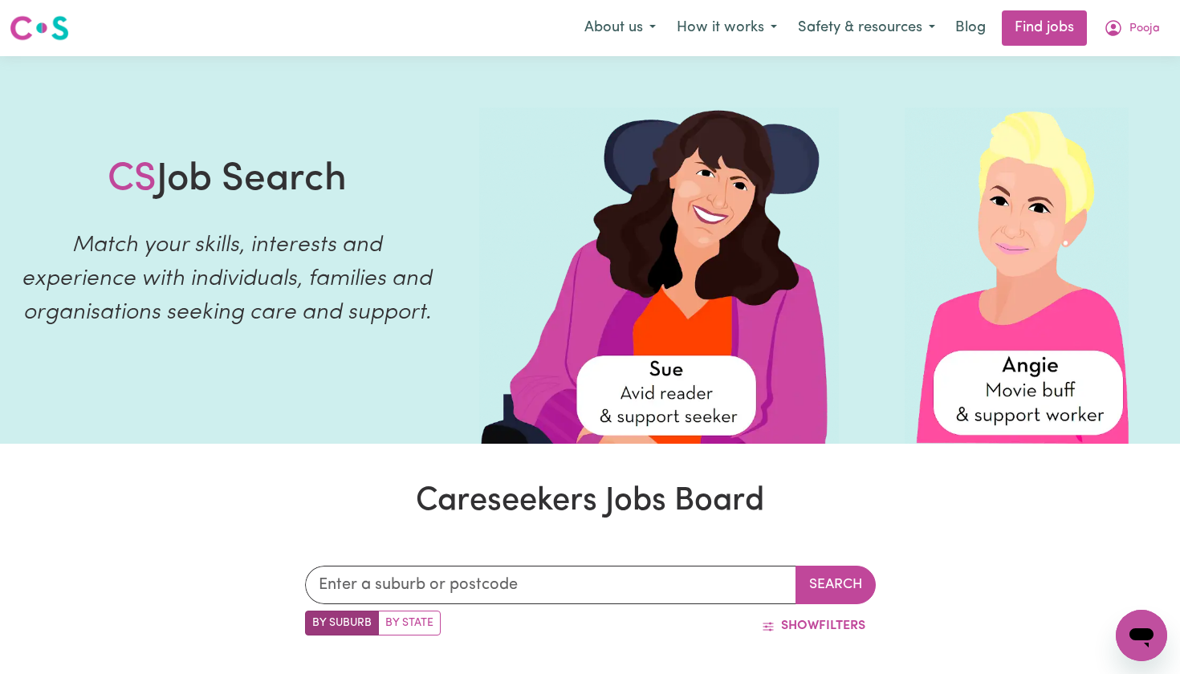
scroll to position [0, 0]
click at [540, 572] on input "text" at bounding box center [550, 585] width 491 height 39
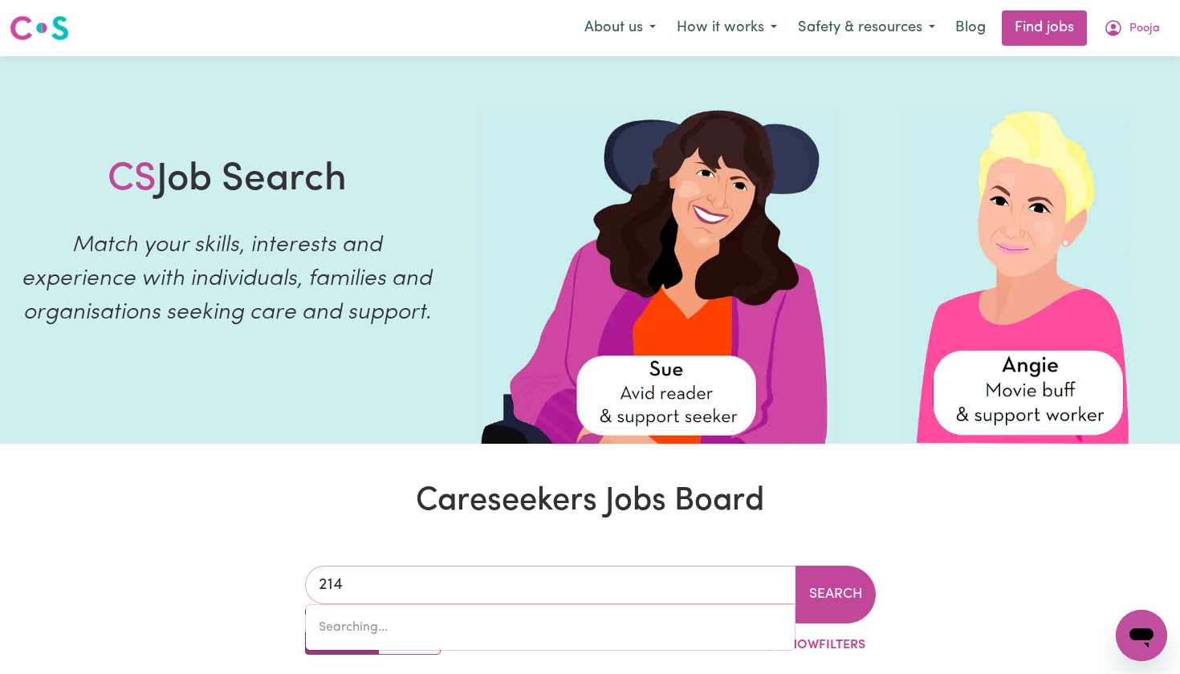
type input "2148"
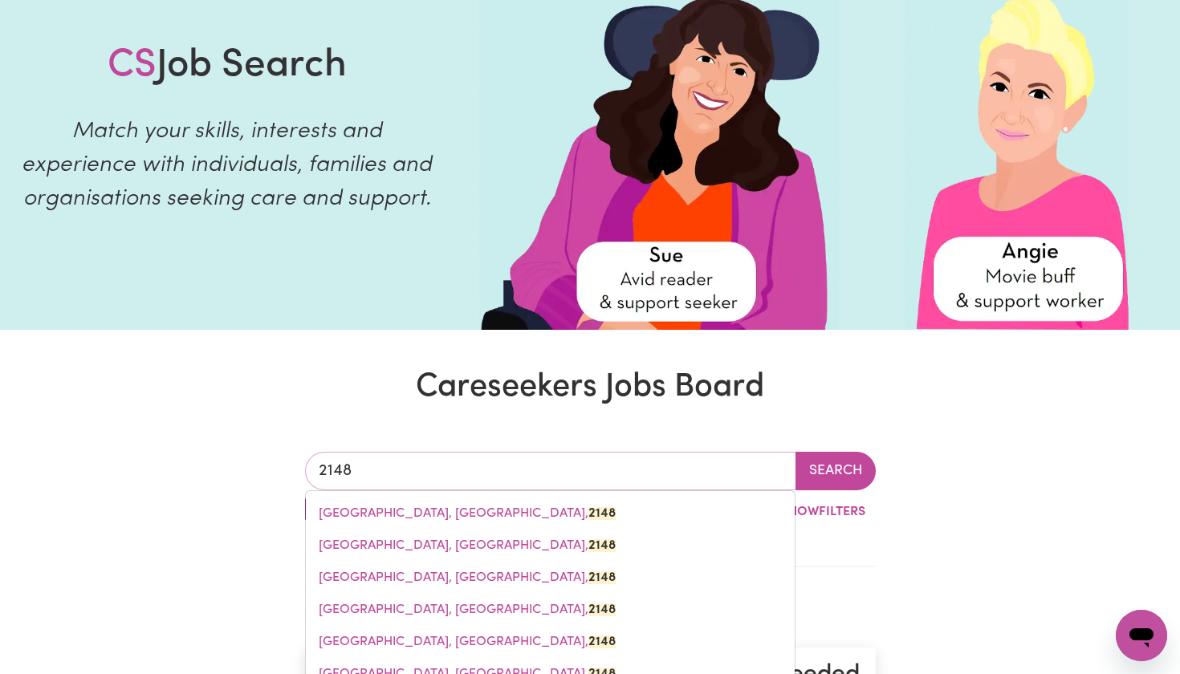
scroll to position [116, 0]
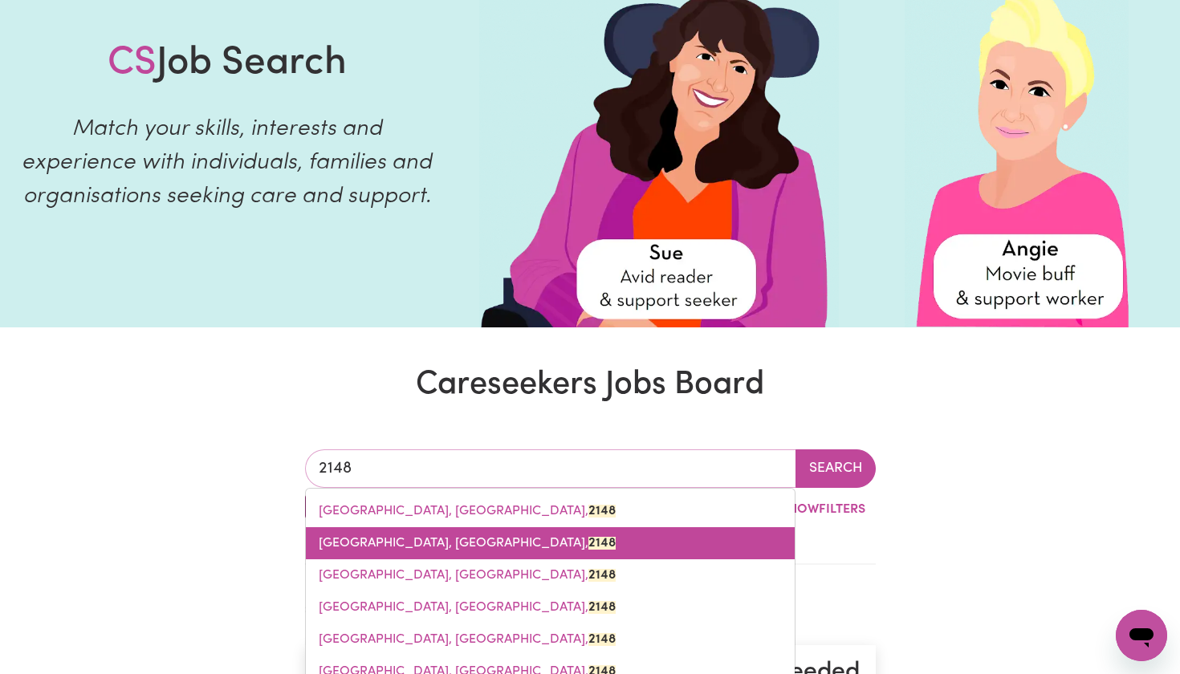
click at [589, 539] on mark "2148" at bounding box center [602, 543] width 27 height 13
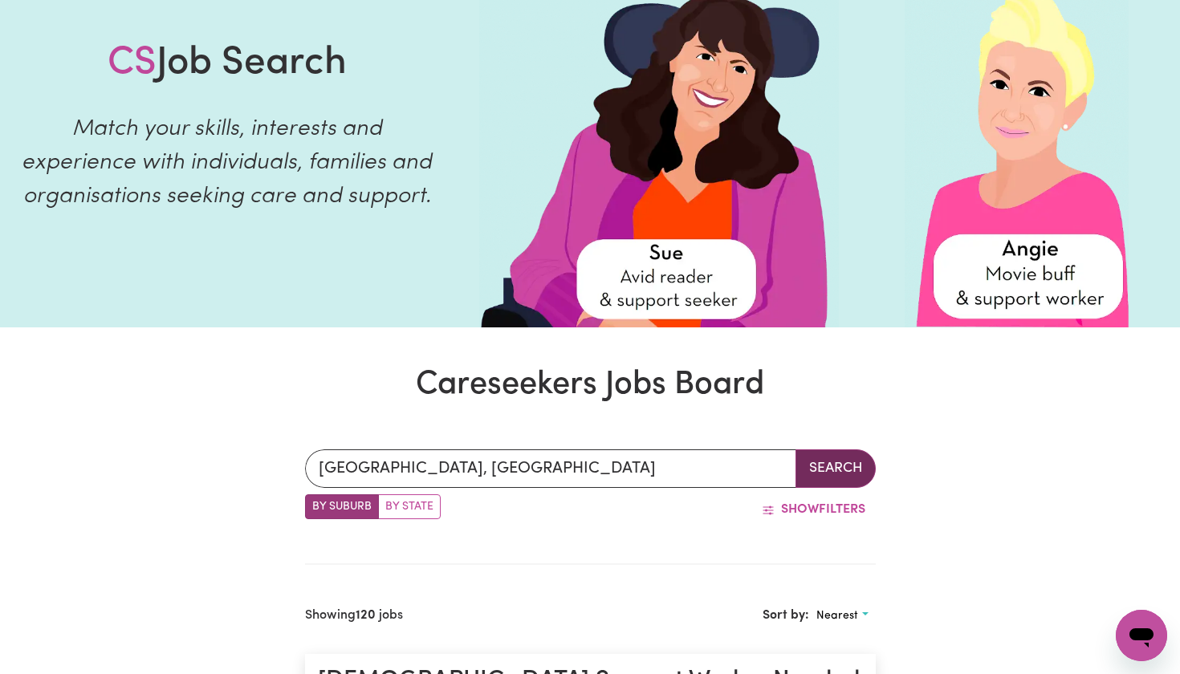
click at [853, 480] on button "Search" at bounding box center [836, 469] width 80 height 39
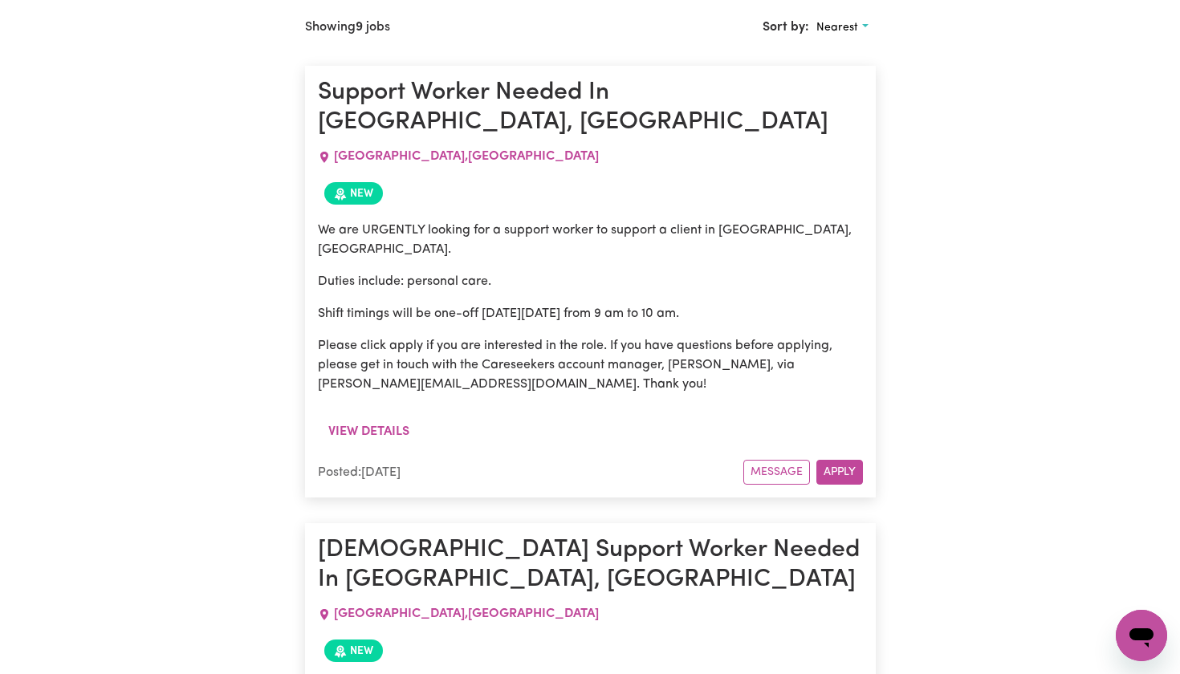
scroll to position [706, 0]
click at [379, 416] on button "View details" at bounding box center [369, 431] width 102 height 31
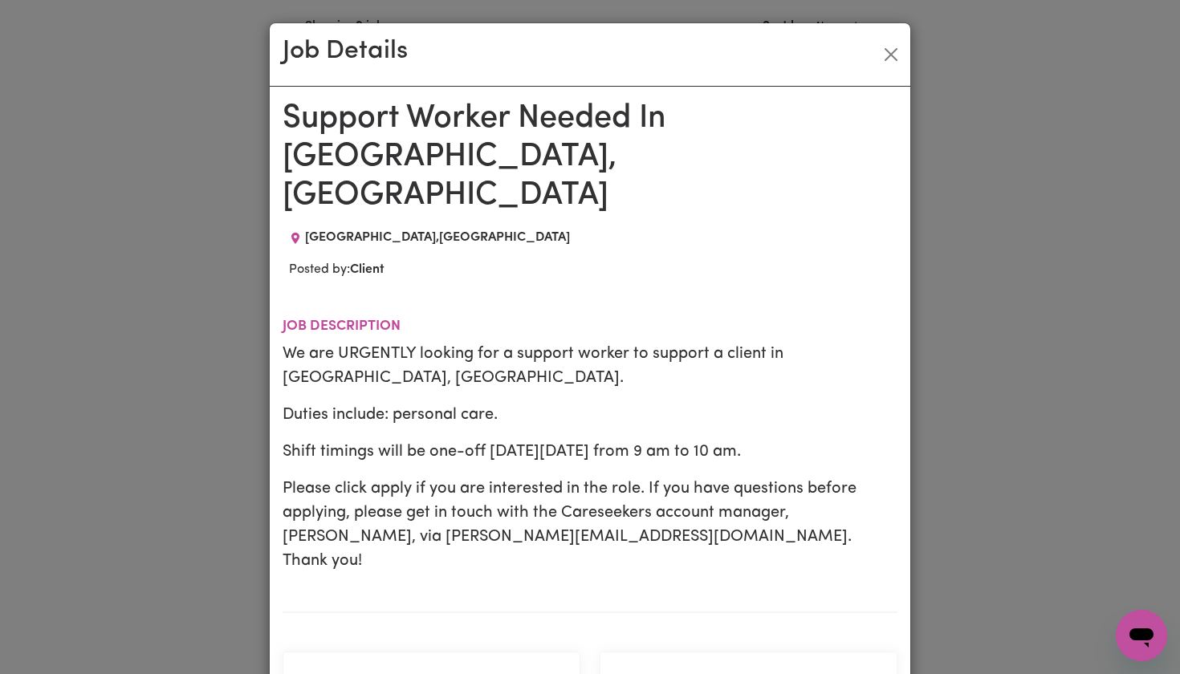
scroll to position [0, 0]
click at [995, 208] on div "Job Details Support Worker Needed In [GEOGRAPHIC_DATA], [GEOGRAPHIC_DATA] [GEOG…" at bounding box center [590, 337] width 1180 height 674
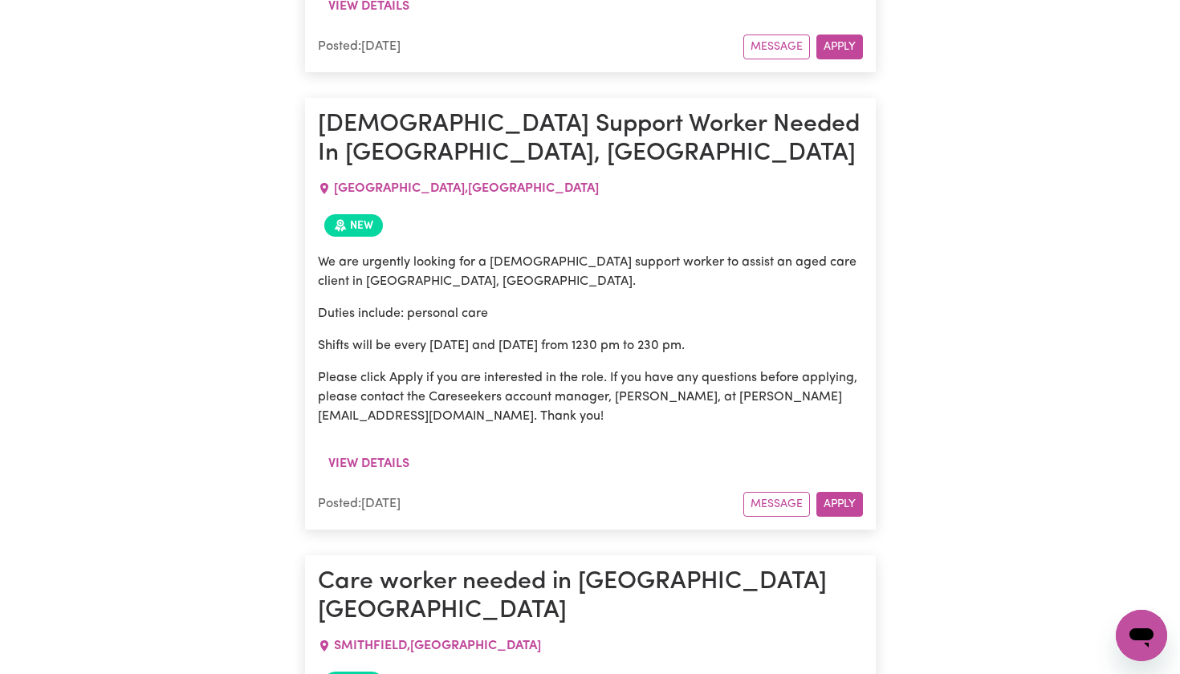
scroll to position [4162, 0]
